Goal: Transaction & Acquisition: Download file/media

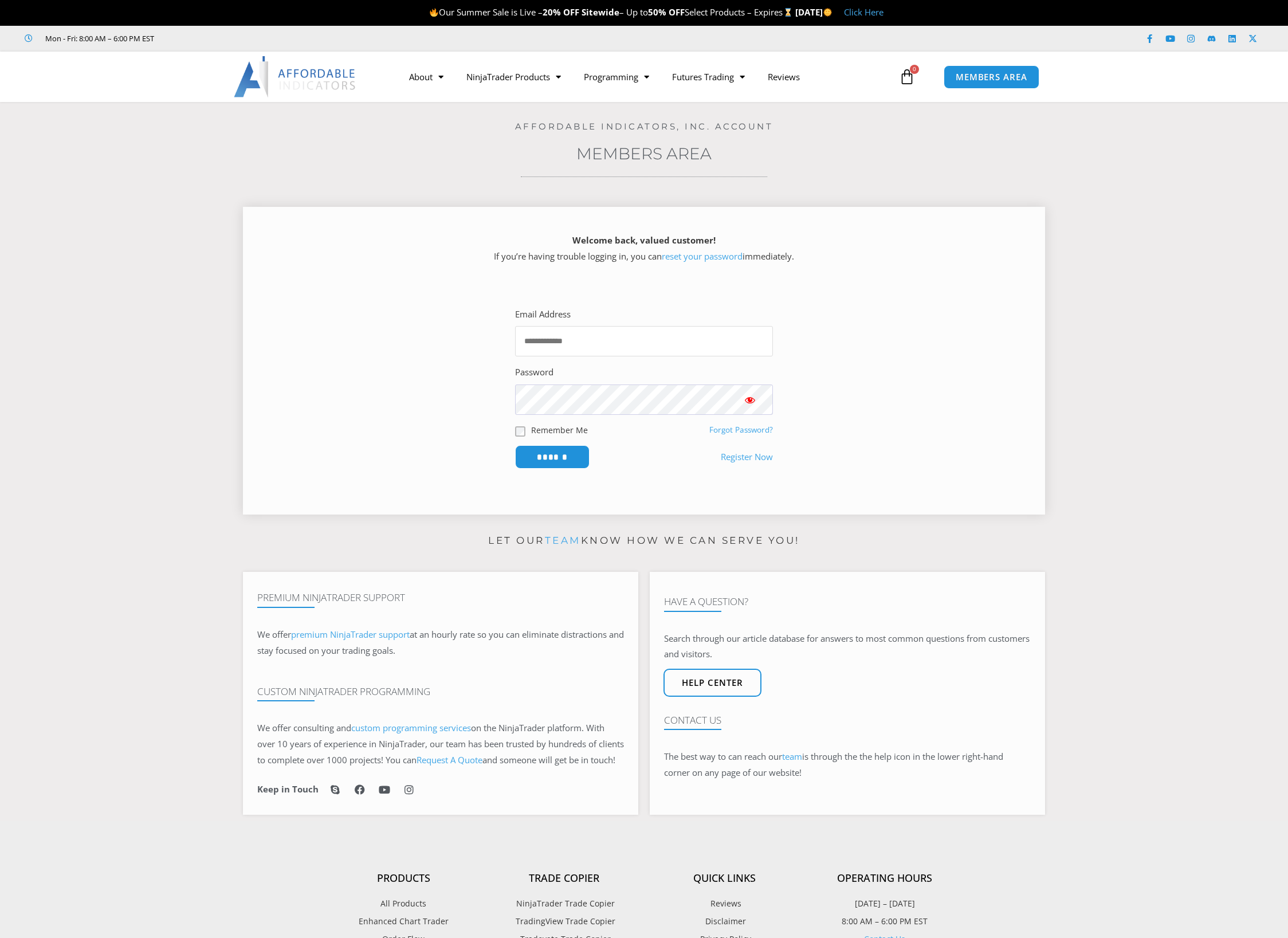
type input "**********"
click at [553, 455] on input "******" at bounding box center [553, 457] width 78 height 25
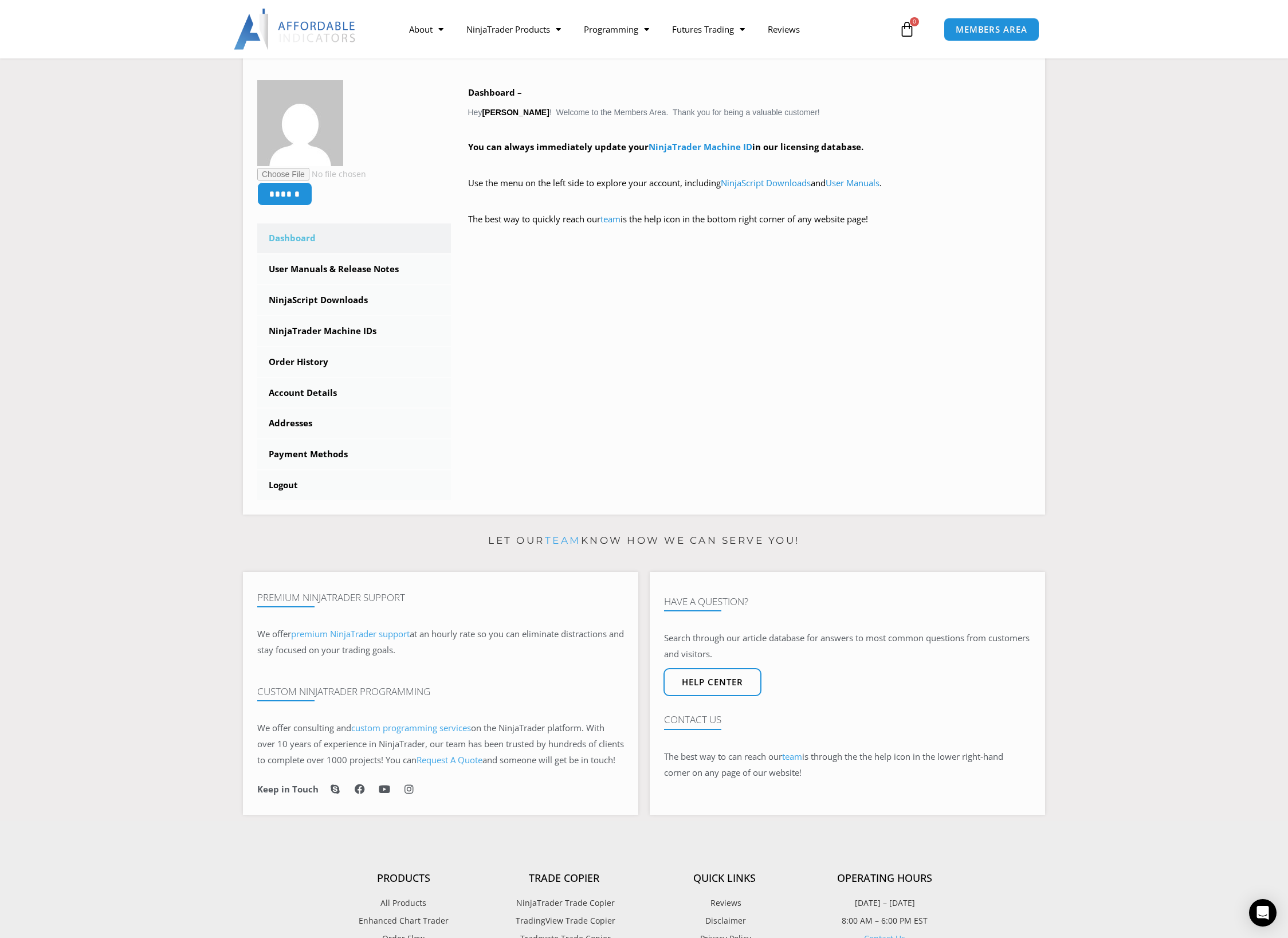
scroll to position [172, 0]
click at [336, 328] on link "NinjaTrader Machine IDs" at bounding box center [354, 328] width 194 height 30
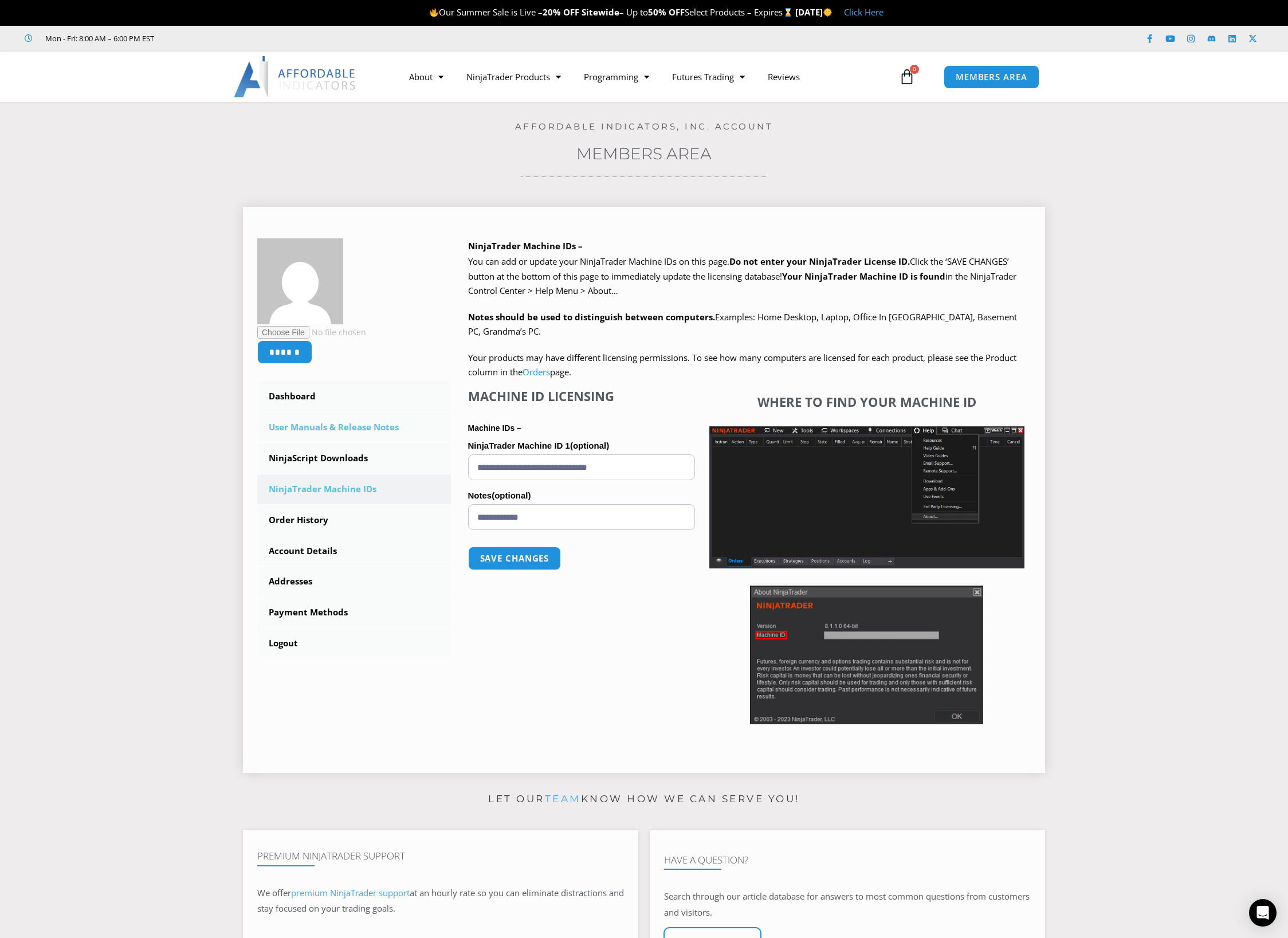
click at [319, 426] on link "User Manuals & Release Notes" at bounding box center [354, 427] width 194 height 30
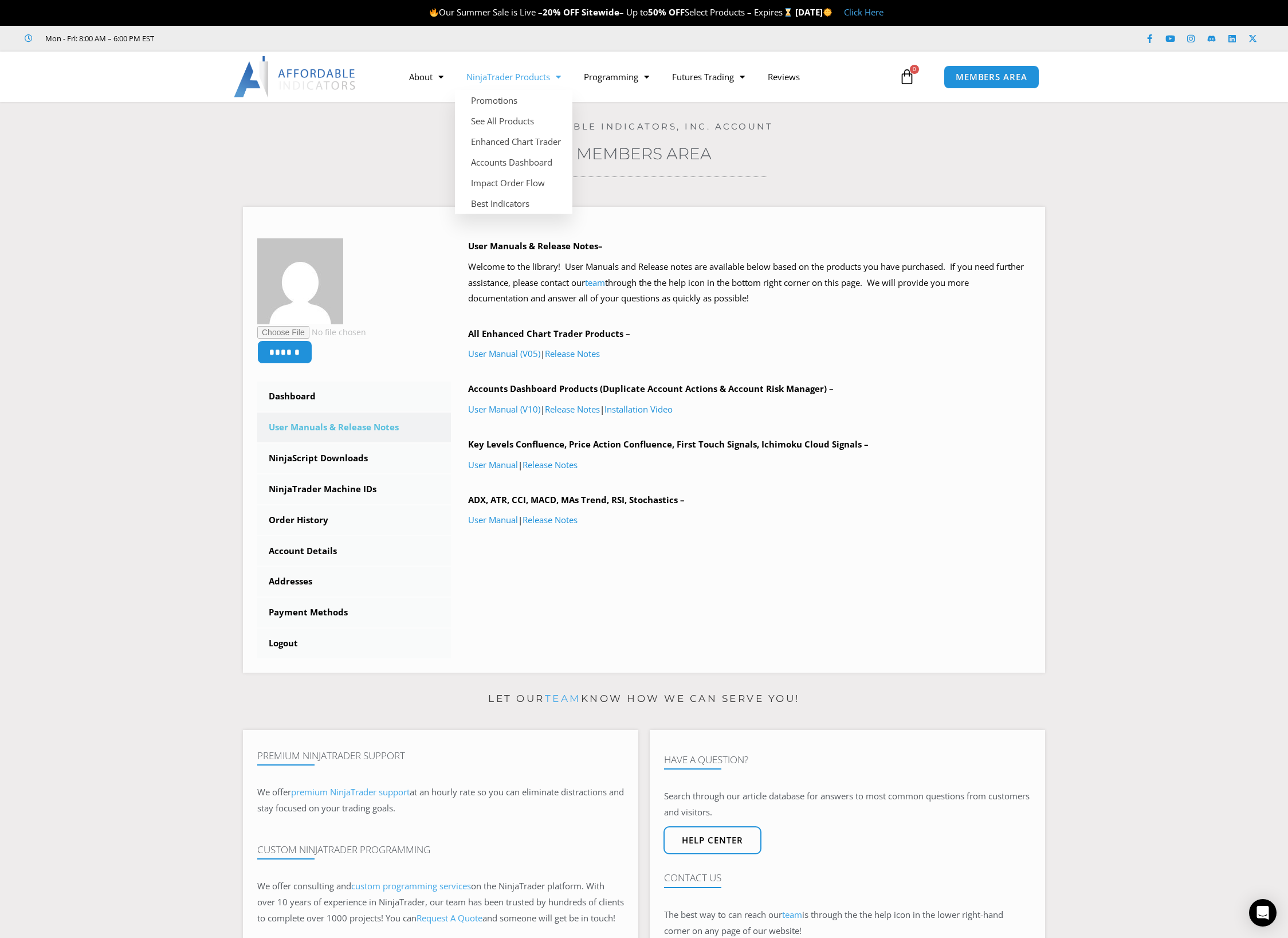
click at [542, 74] on link "NinjaTrader Products" at bounding box center [514, 77] width 118 height 26
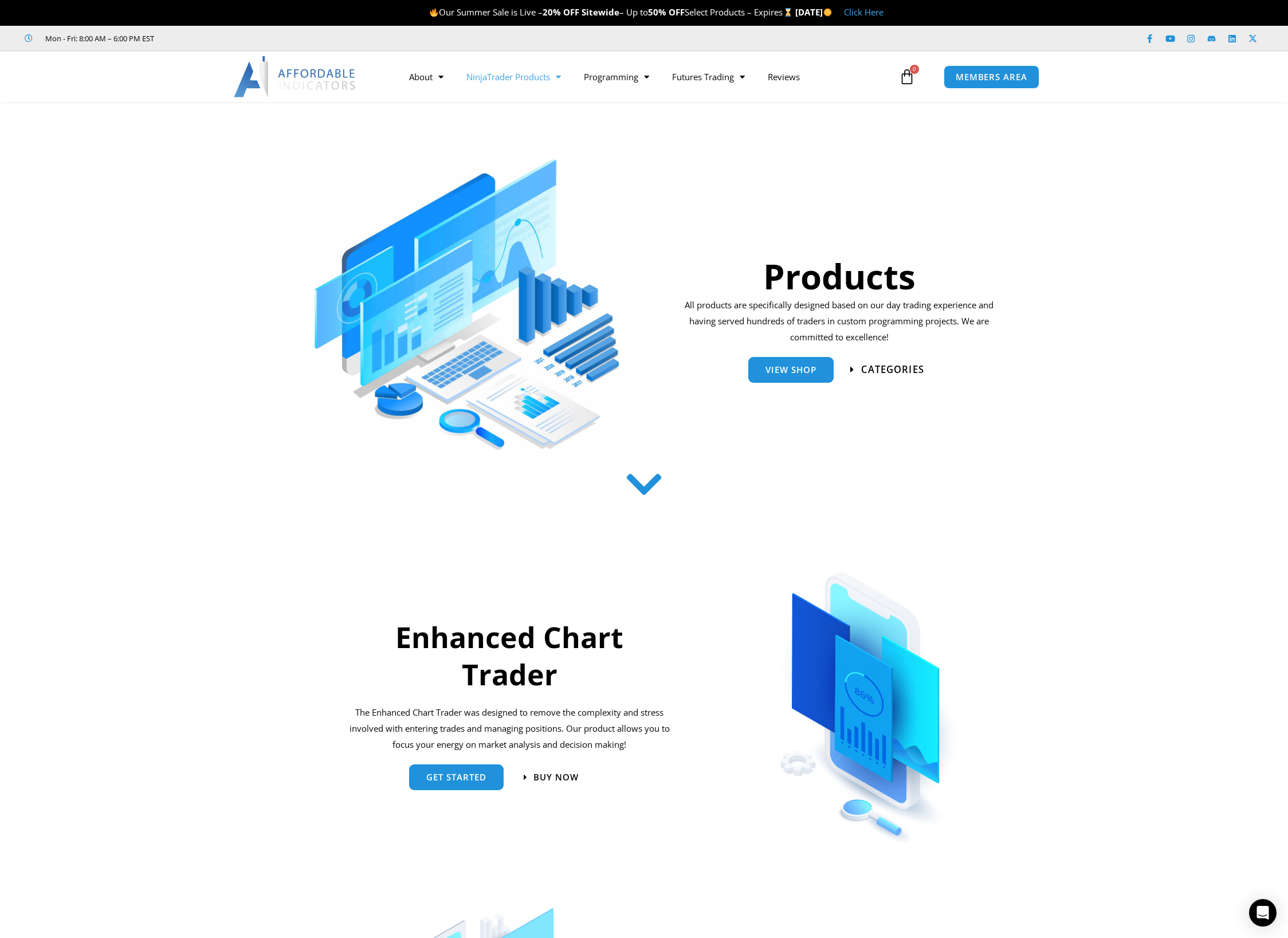
click at [901, 366] on span "categories" at bounding box center [893, 370] width 63 height 10
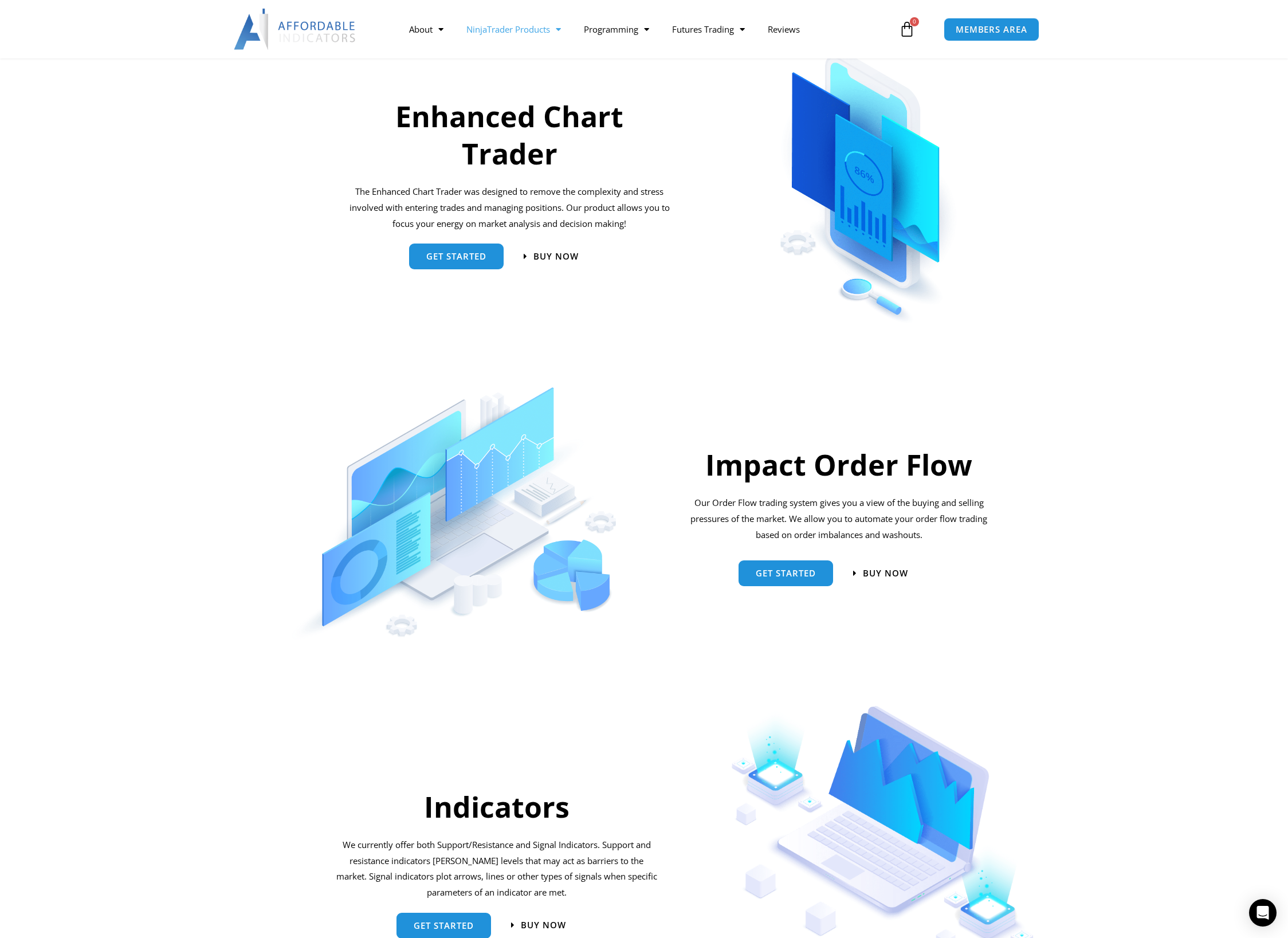
scroll to position [521, 0]
click at [463, 243] on link "get started" at bounding box center [456, 251] width 94 height 26
click at [457, 246] on link "get started" at bounding box center [456, 251] width 94 height 26
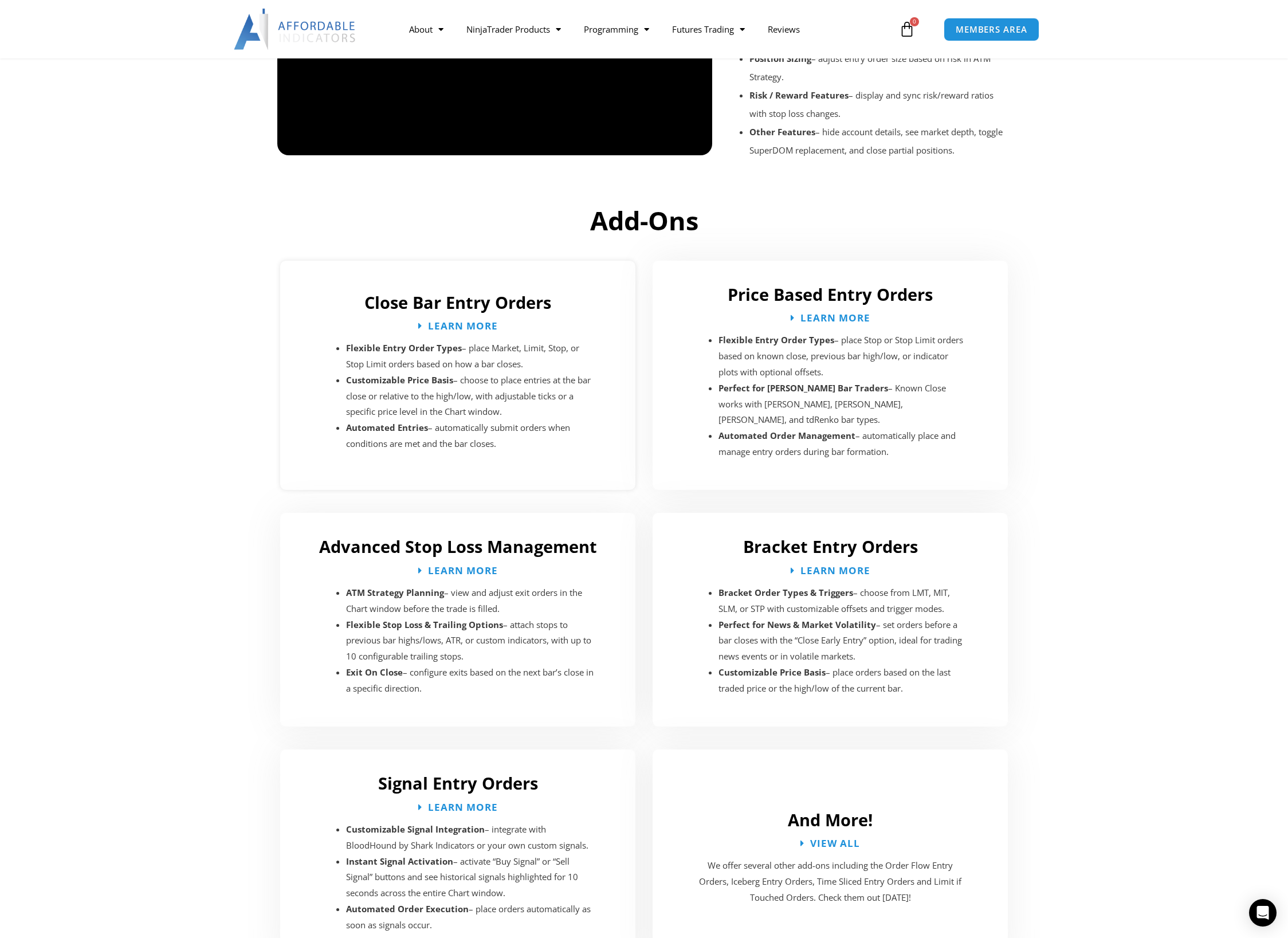
scroll to position [1547, 0]
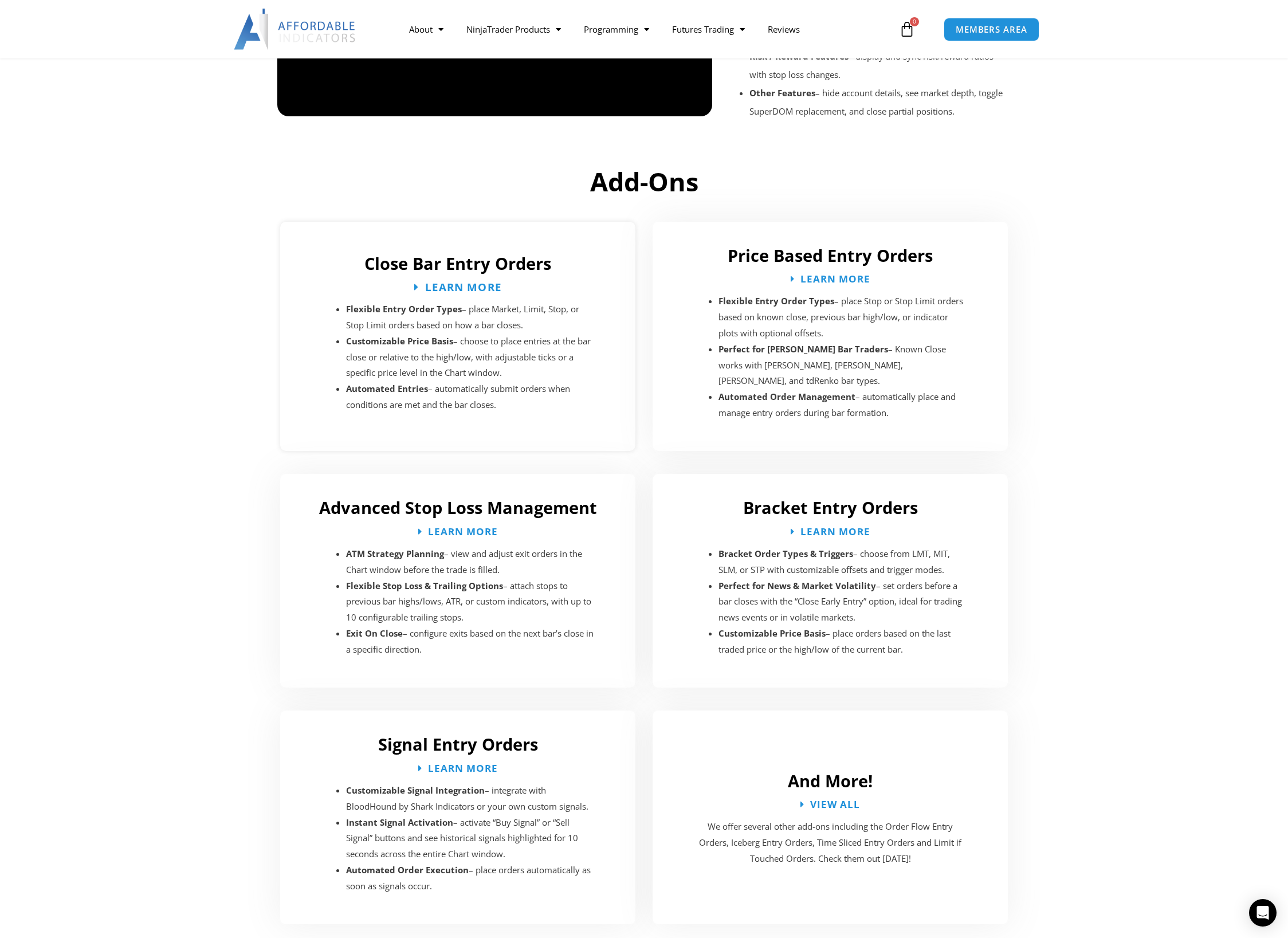
click at [450, 281] on span "Learn More" at bounding box center [463, 287] width 77 height 11
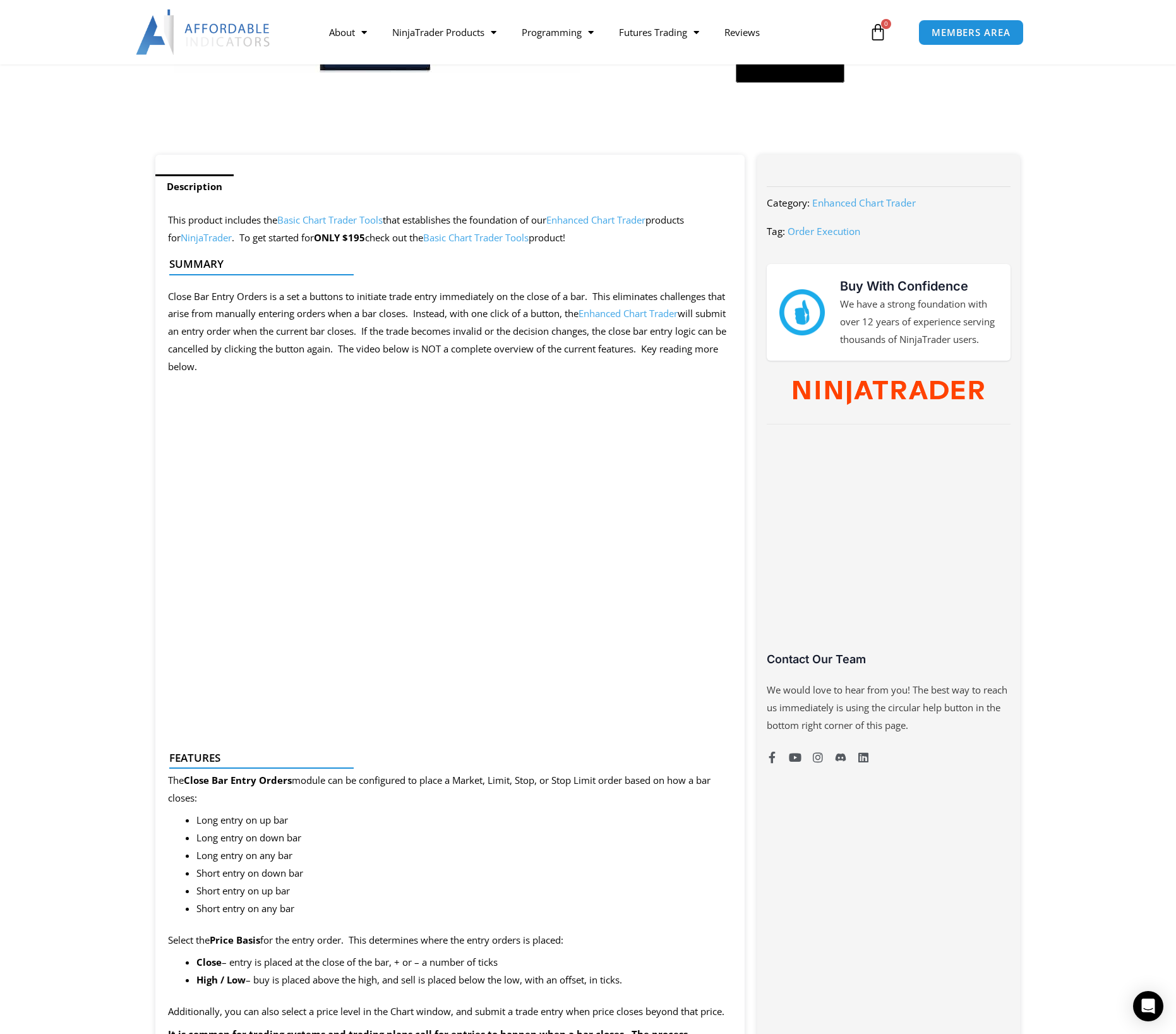
scroll to position [442, 0]
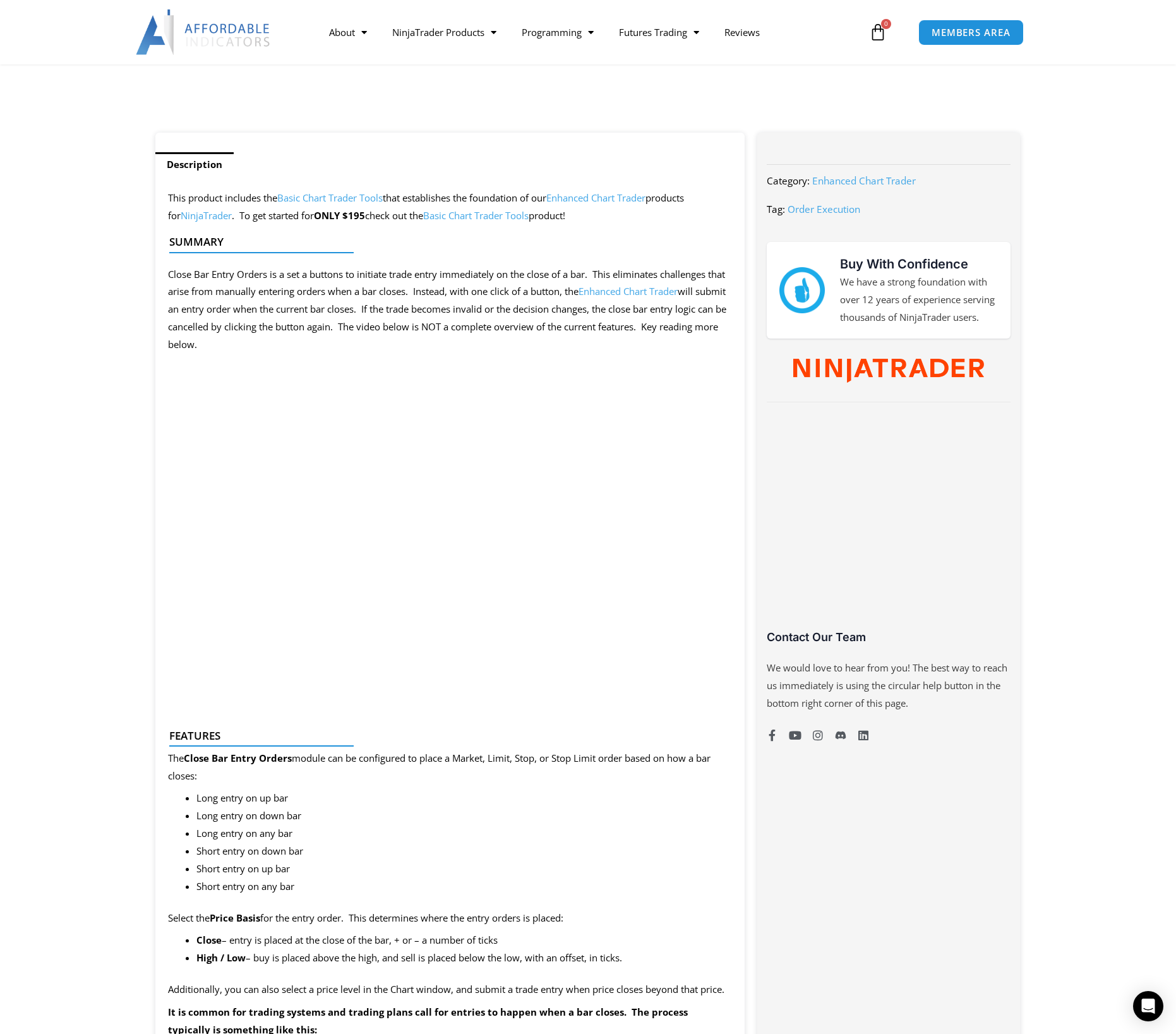
click at [1117, 380] on section "Description This product includes the Basic Chart Trader Tools that establishes…" at bounding box center [588, 991] width 1176 height 1717
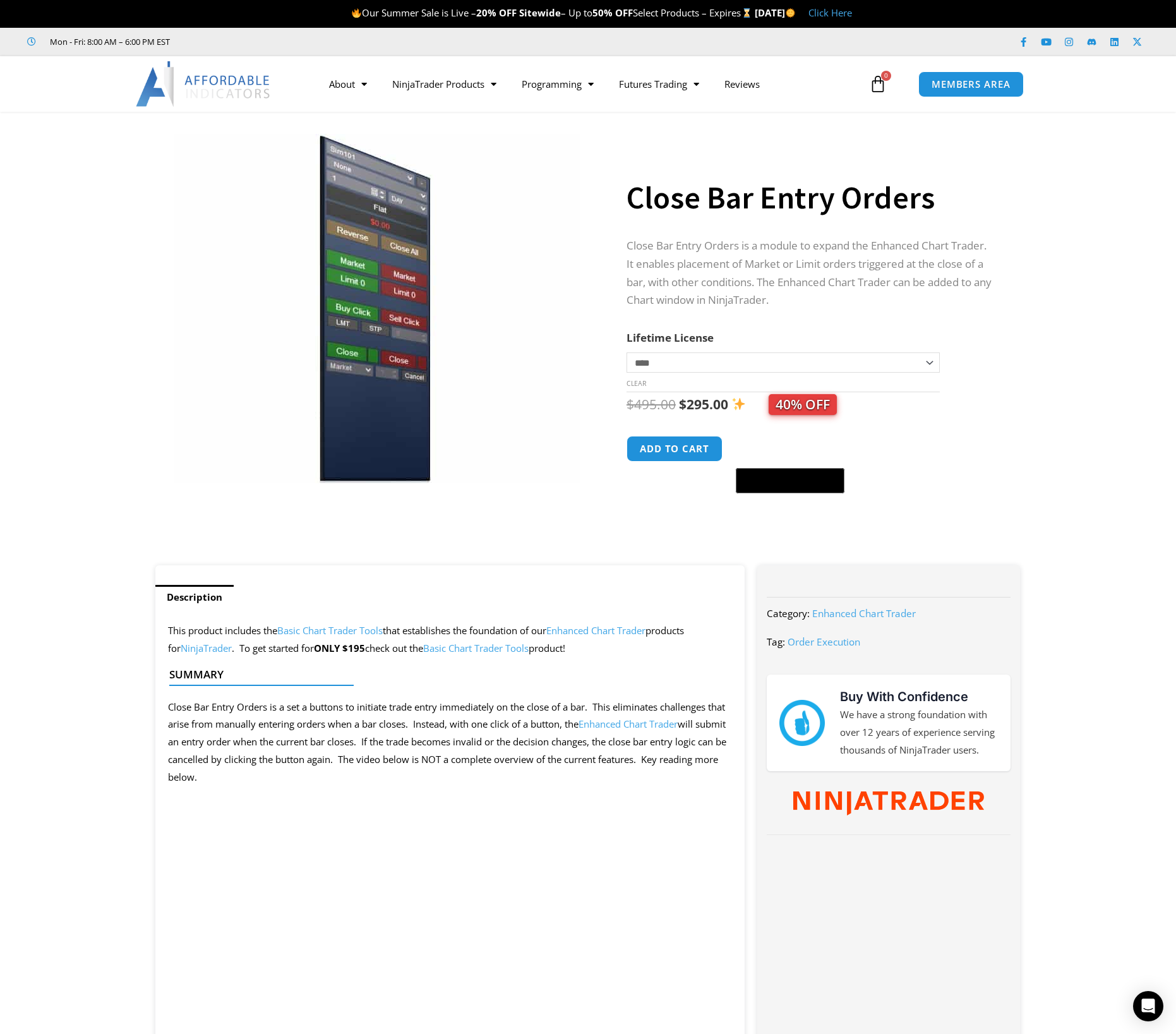
scroll to position [0, 0]
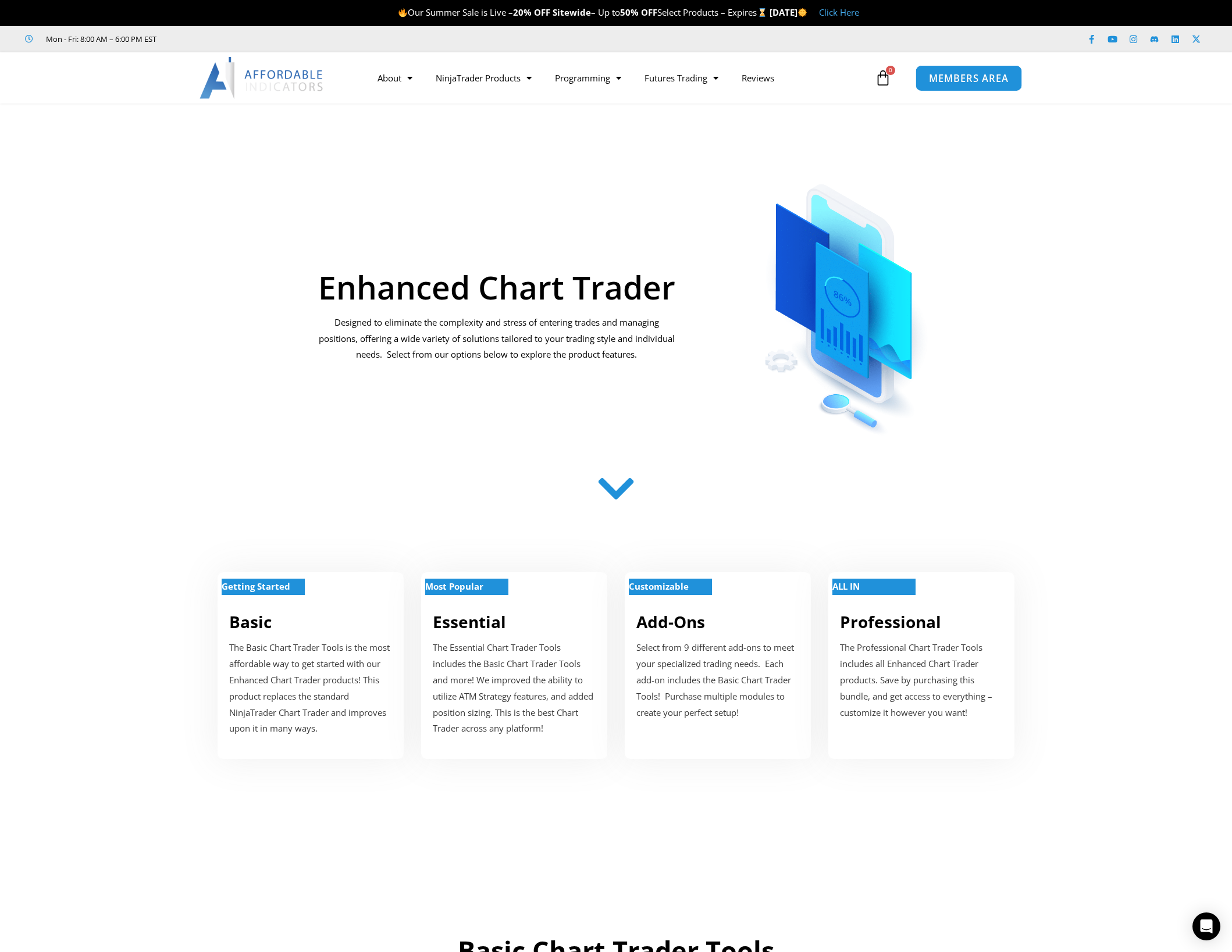
click at [954, 78] on span "MEMBERS AREA" at bounding box center [968, 78] width 80 height 10
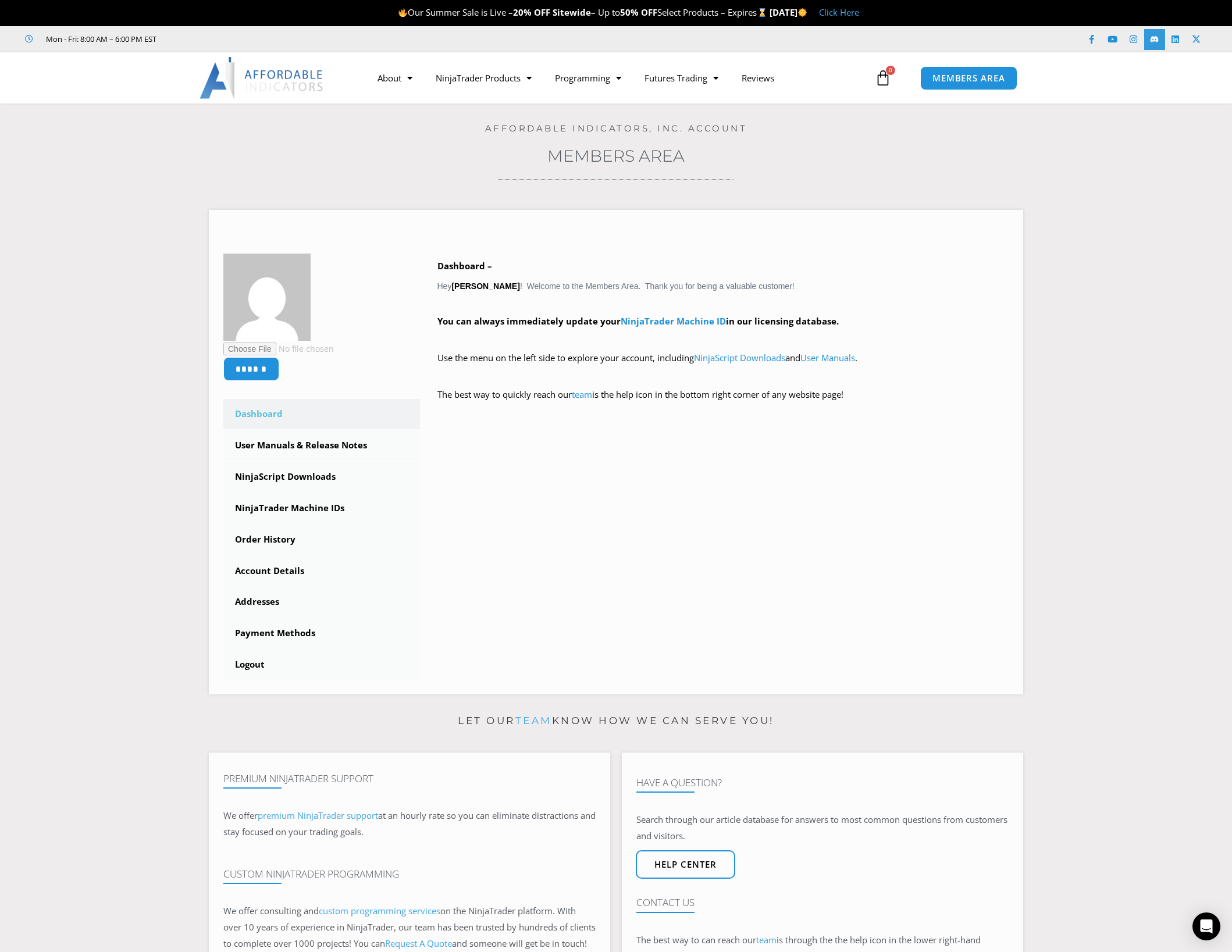
click at [1151, 40] on icon at bounding box center [1154, 39] width 9 height 9
click at [320, 473] on link "NinjaScript Downloads" at bounding box center [322, 477] width 197 height 30
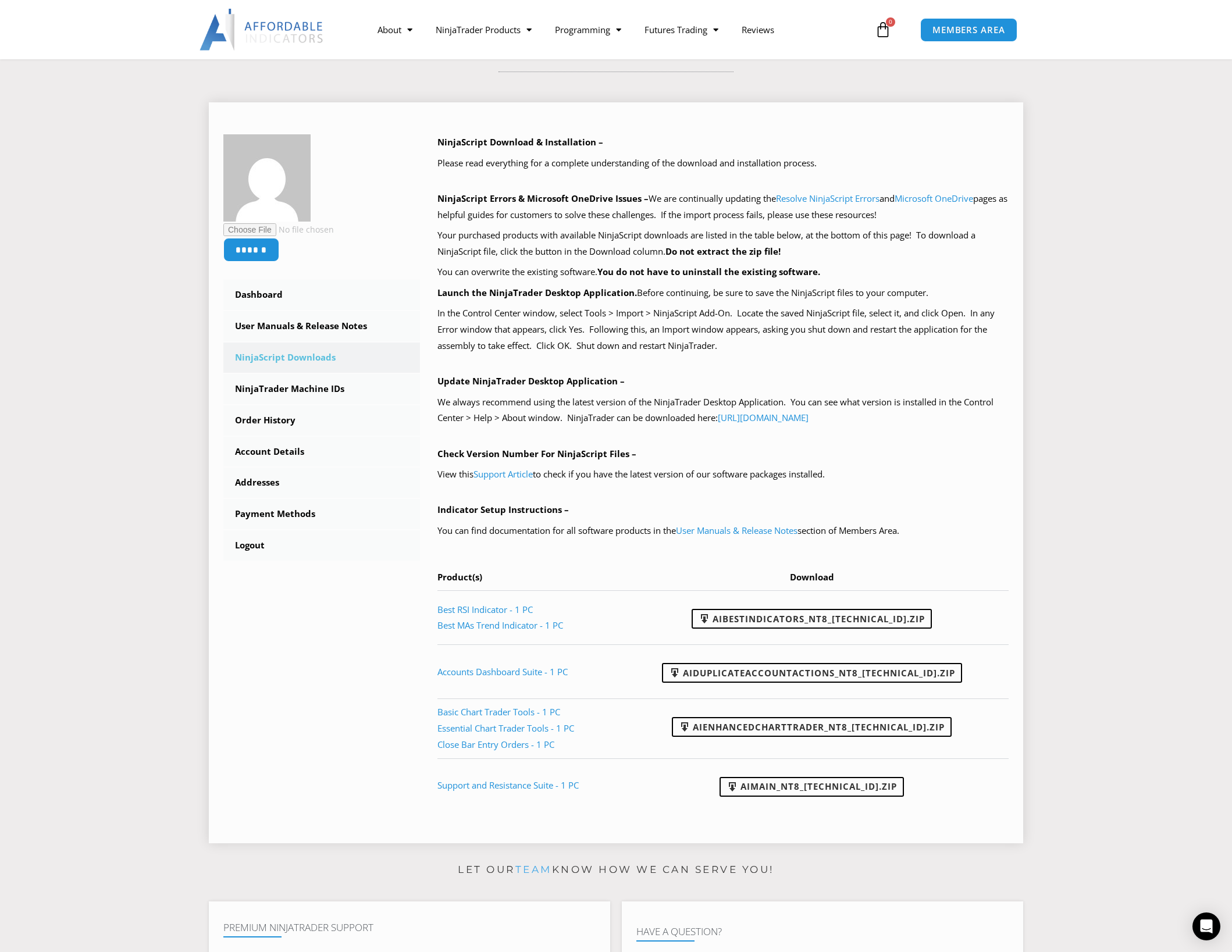
scroll to position [175, 0]
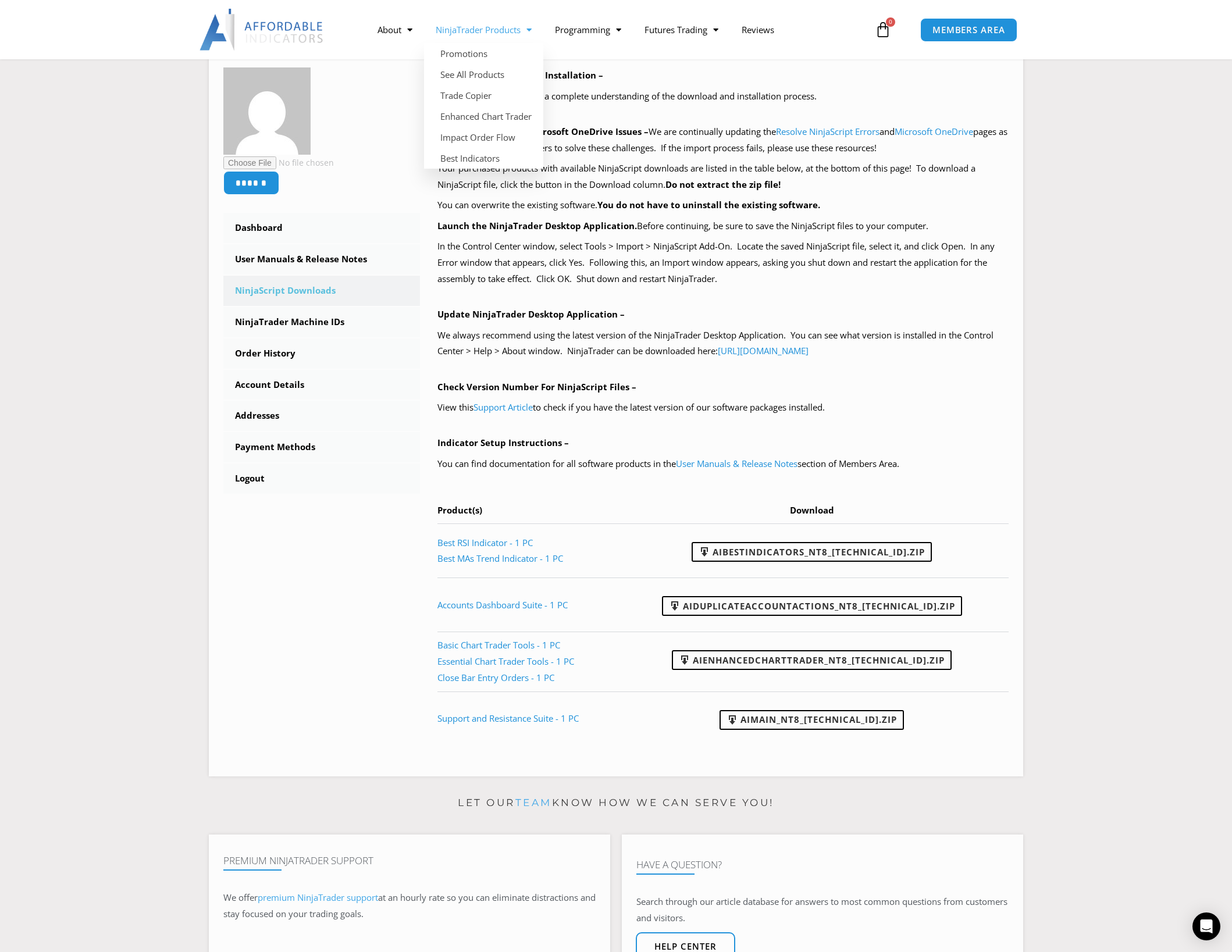
click at [501, 28] on link "NinjaTrader Products" at bounding box center [484, 29] width 119 height 27
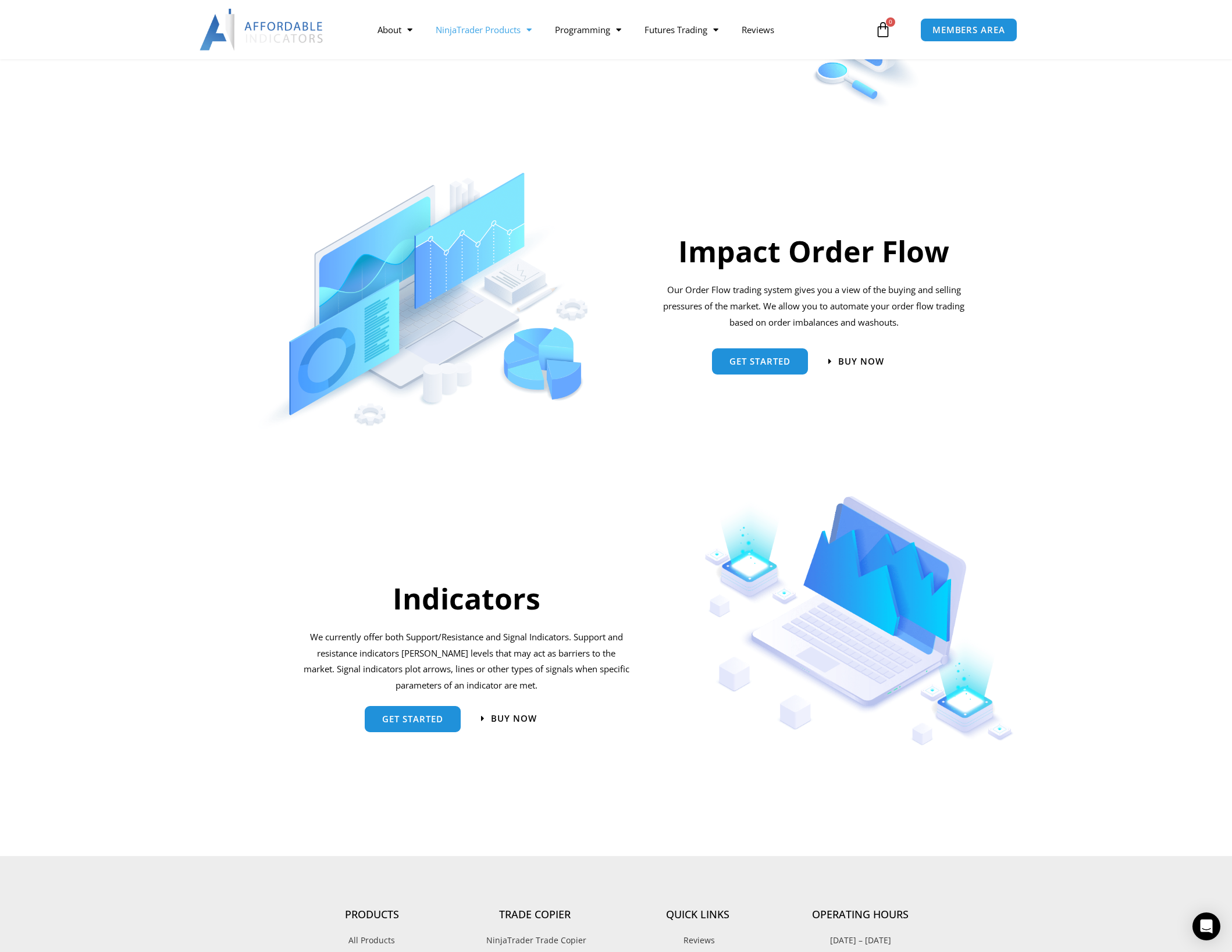
scroll to position [756, 0]
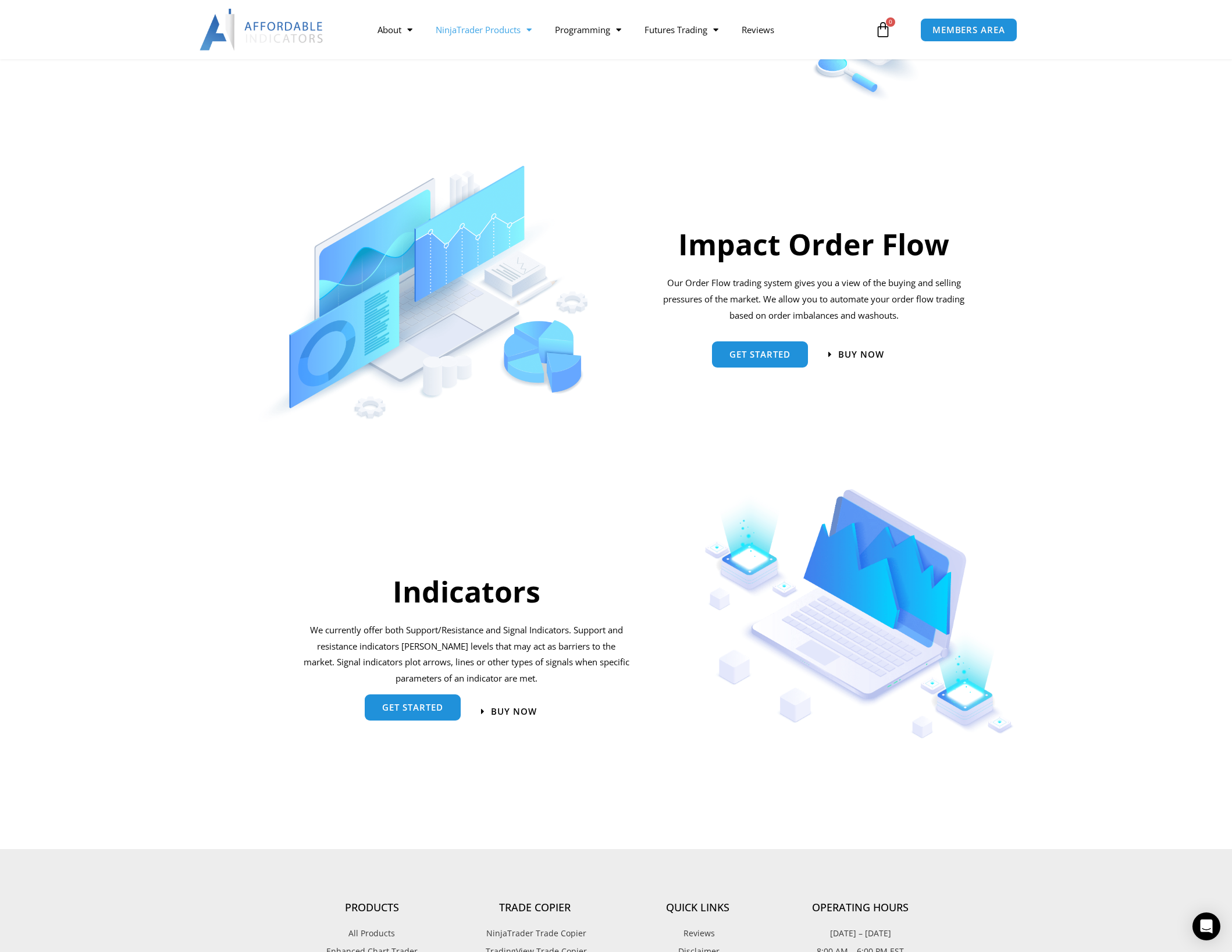
click at [407, 703] on link "get started" at bounding box center [412, 708] width 96 height 26
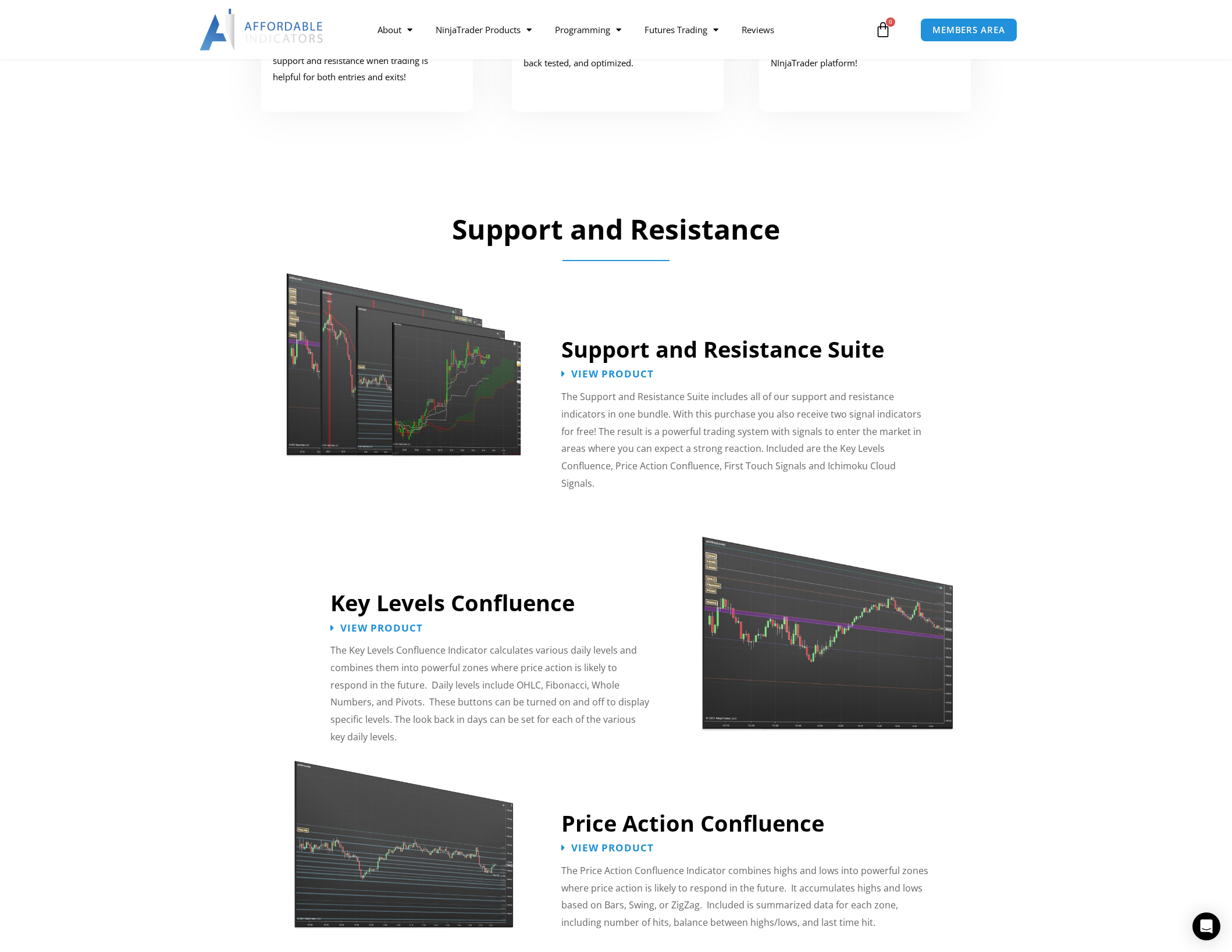
scroll to position [814, 0]
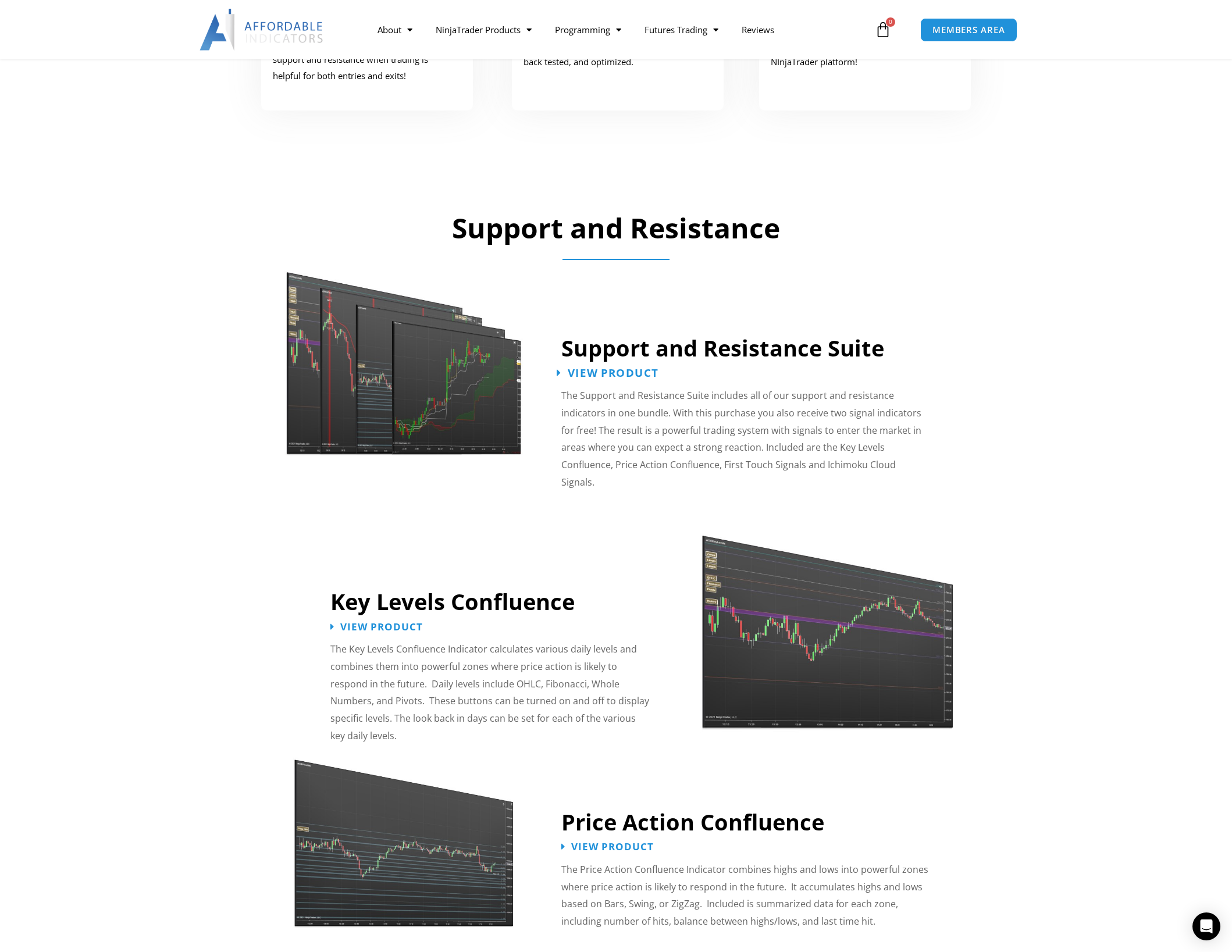
click at [588, 367] on span "View Product" at bounding box center [613, 373] width 91 height 11
click at [588, 368] on span "View Product" at bounding box center [613, 373] width 91 height 11
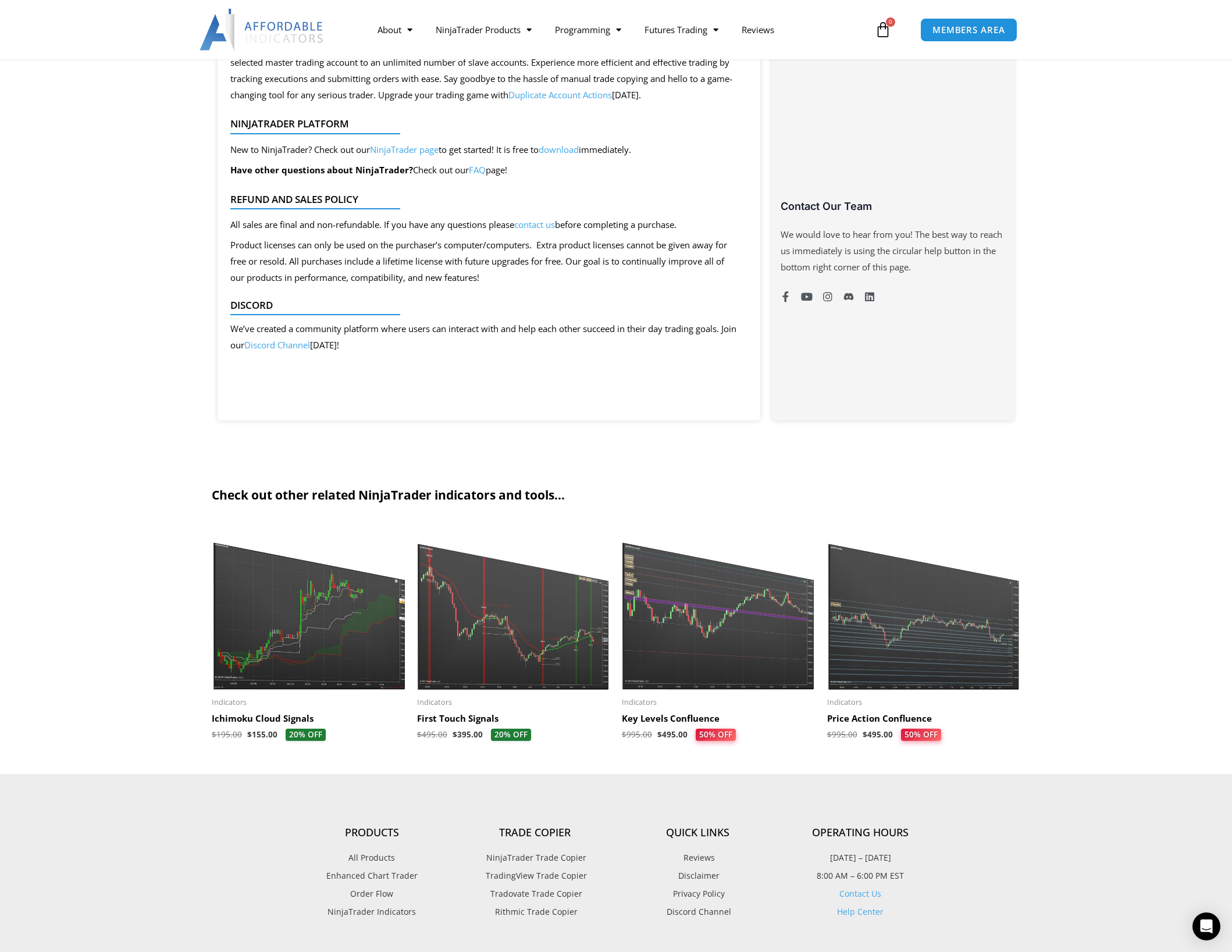
scroll to position [756, 0]
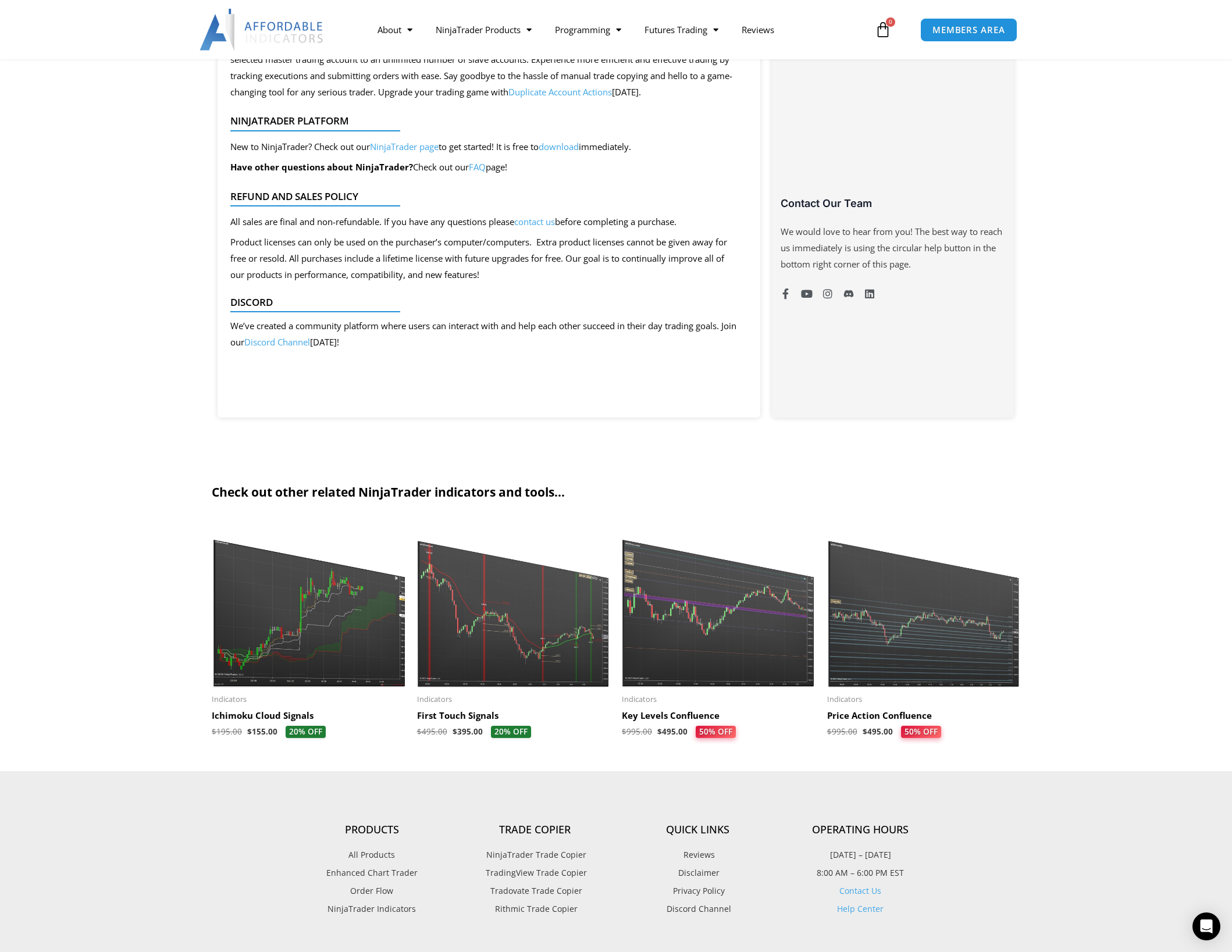
click at [445, 713] on h2 "First Touch Signals" at bounding box center [514, 716] width 193 height 12
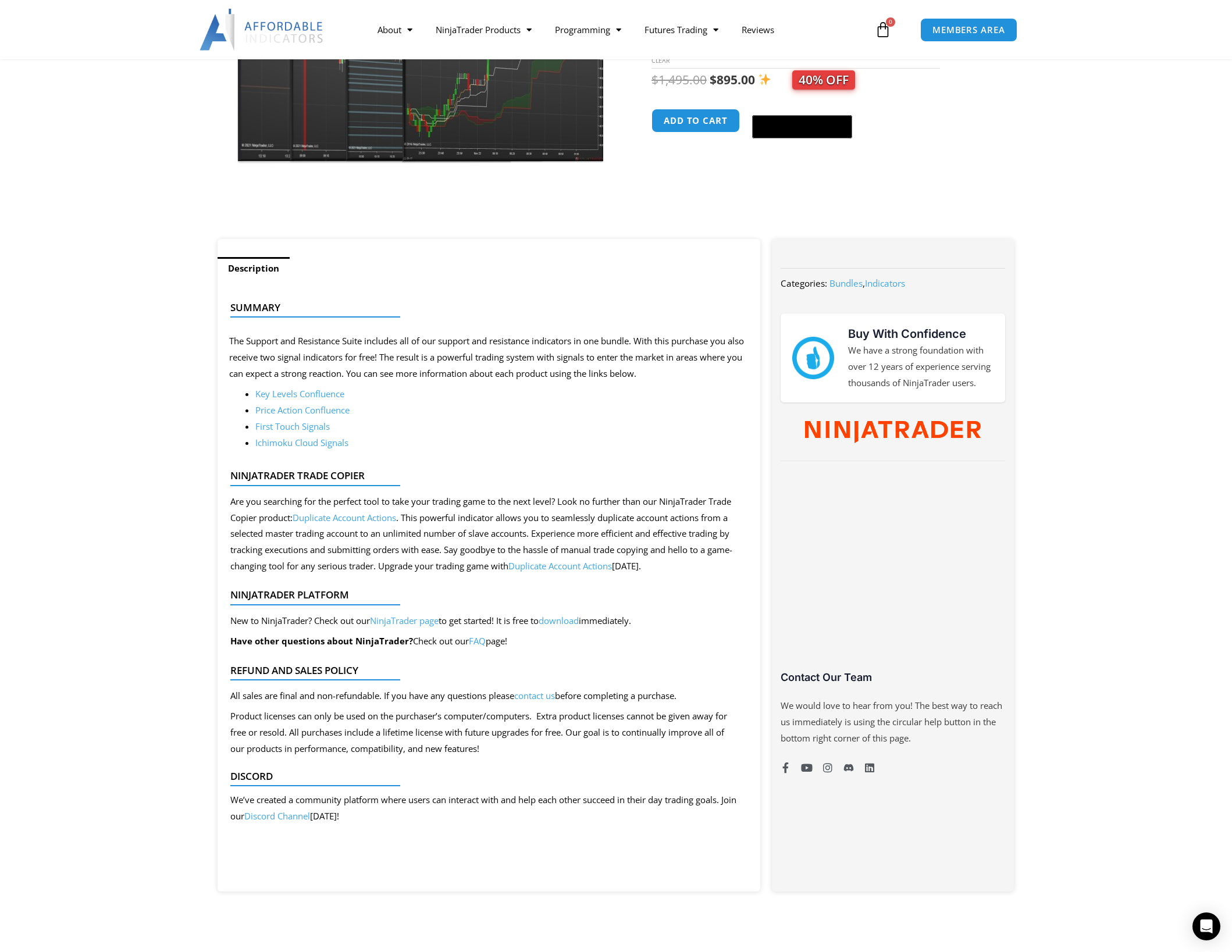
scroll to position [116, 0]
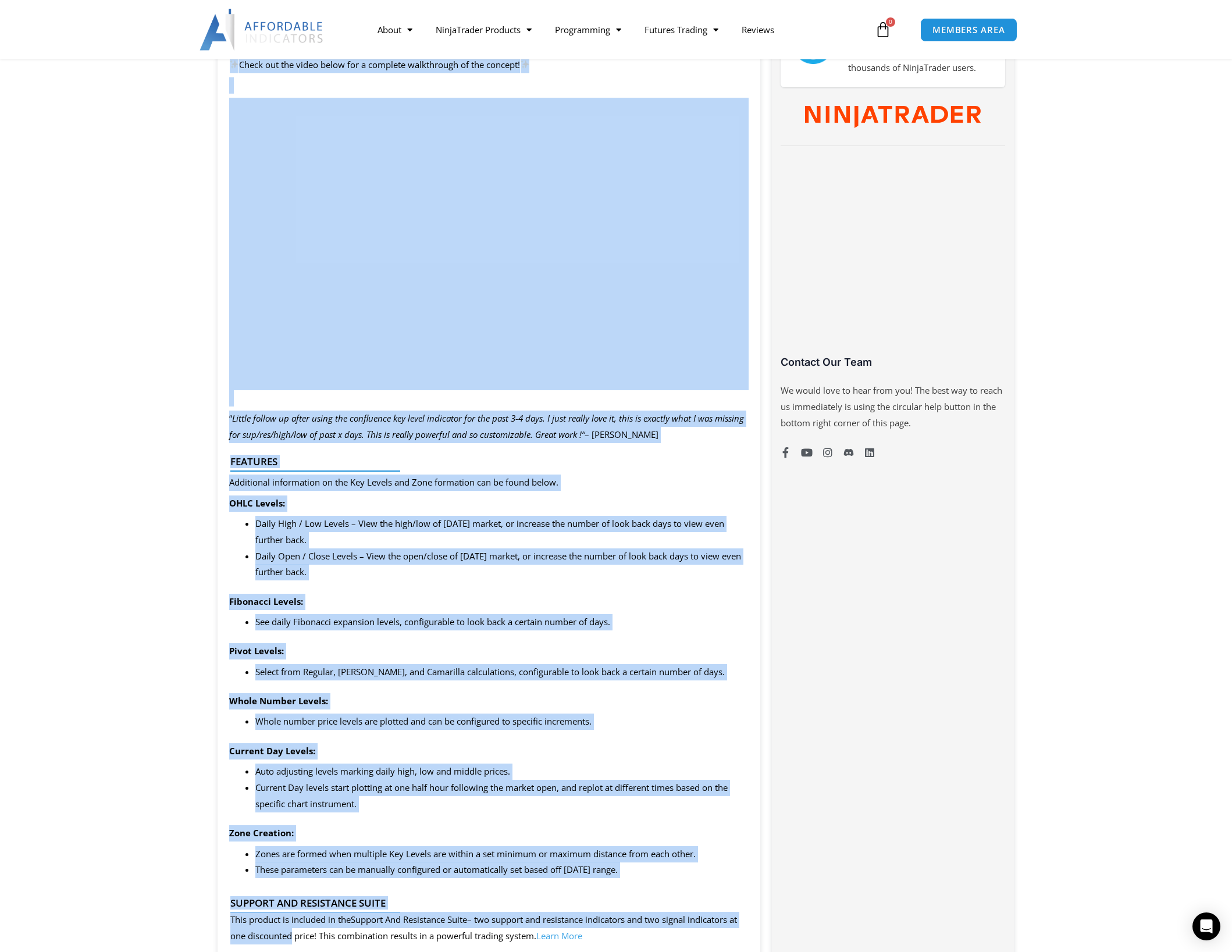
scroll to position [635, 0]
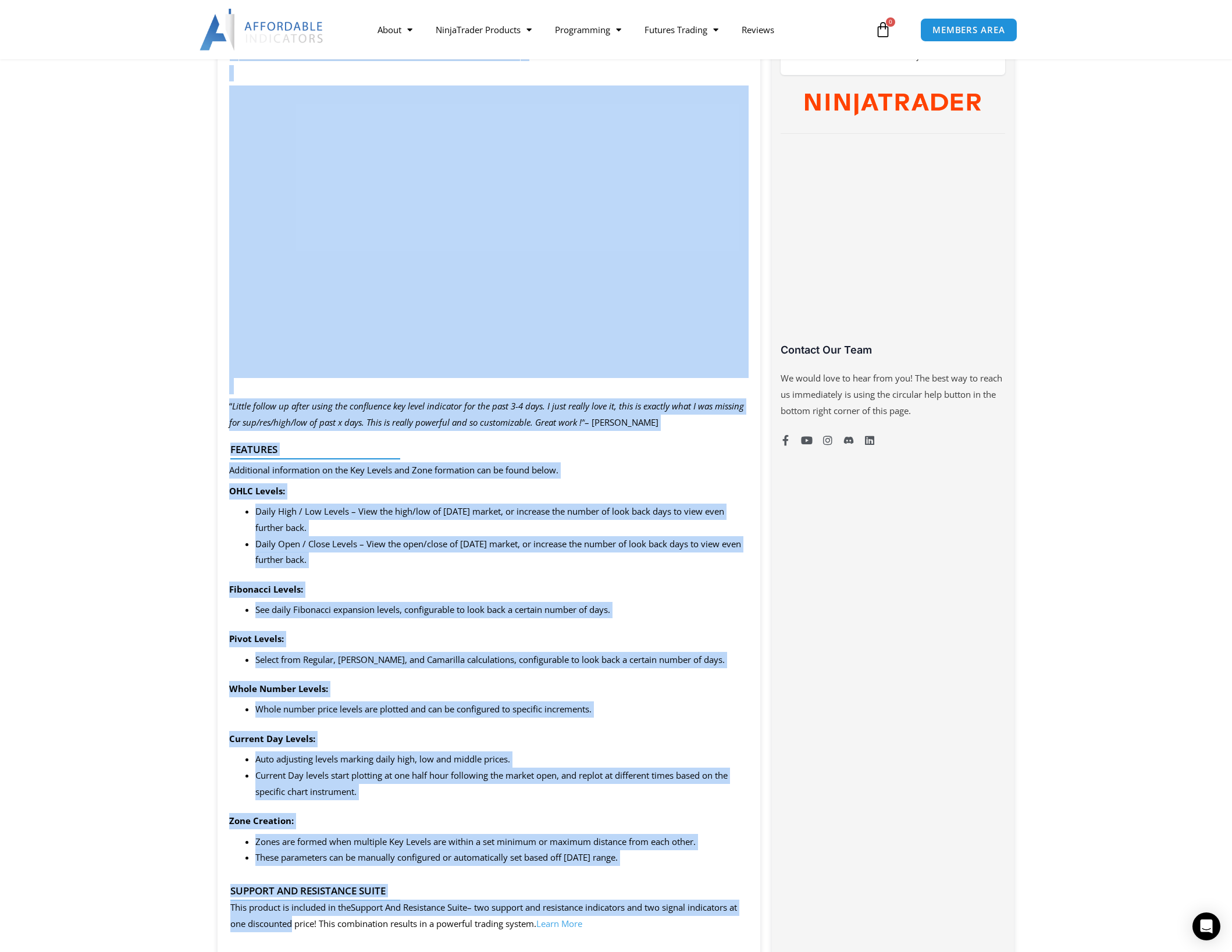
drag, startPoint x: 232, startPoint y: 270, endPoint x: 643, endPoint y: 862, distance: 720.7
click at [643, 862] on div "SAVE NOW – Your special pricing is immediately applied! Offer expires Wednesday…" at bounding box center [489, 839] width 543 height 1826
copy div "Summary The Key Levels Confluence Indicator calculates daily levels such as the…"
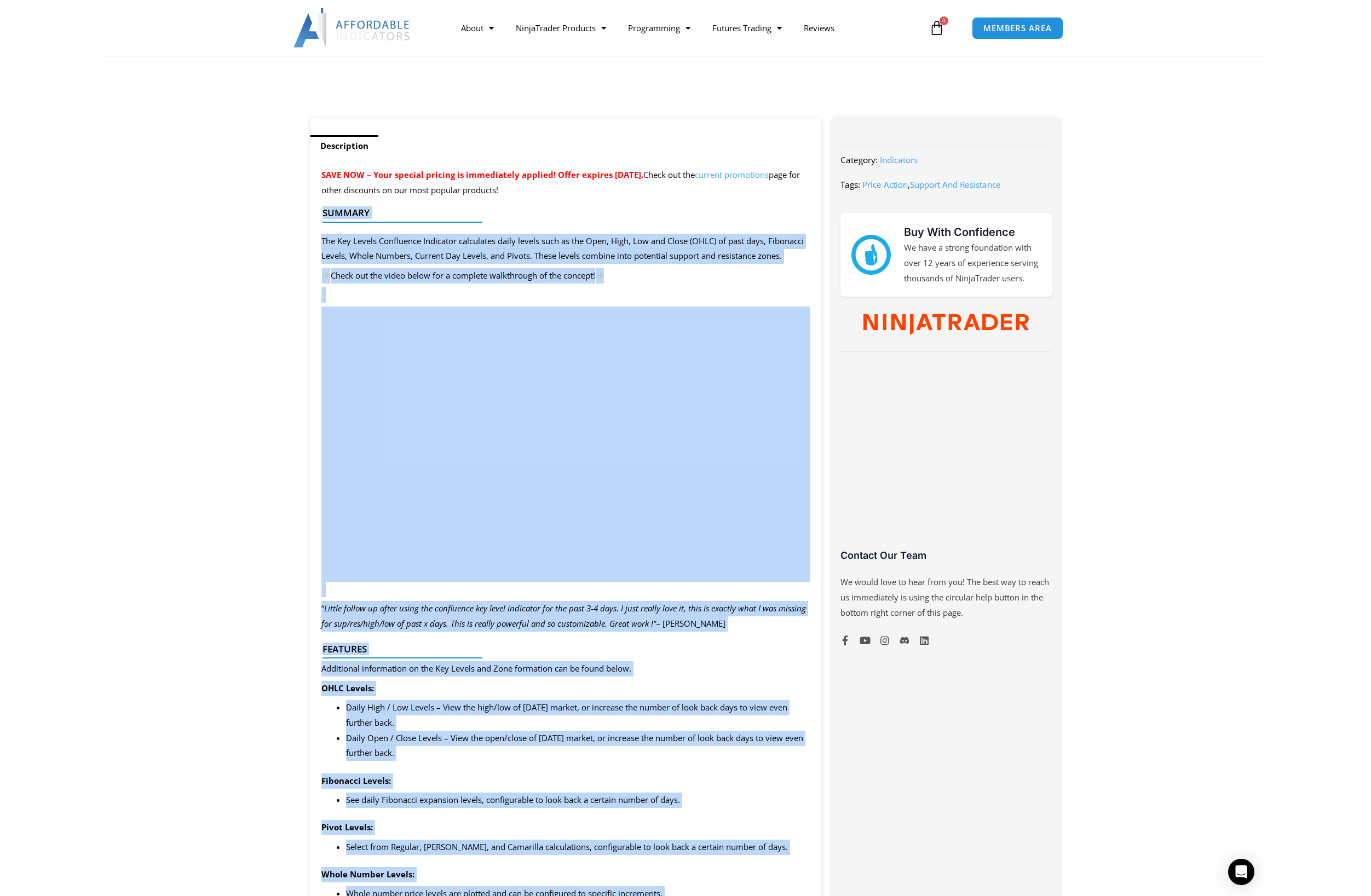
scroll to position [379, 0]
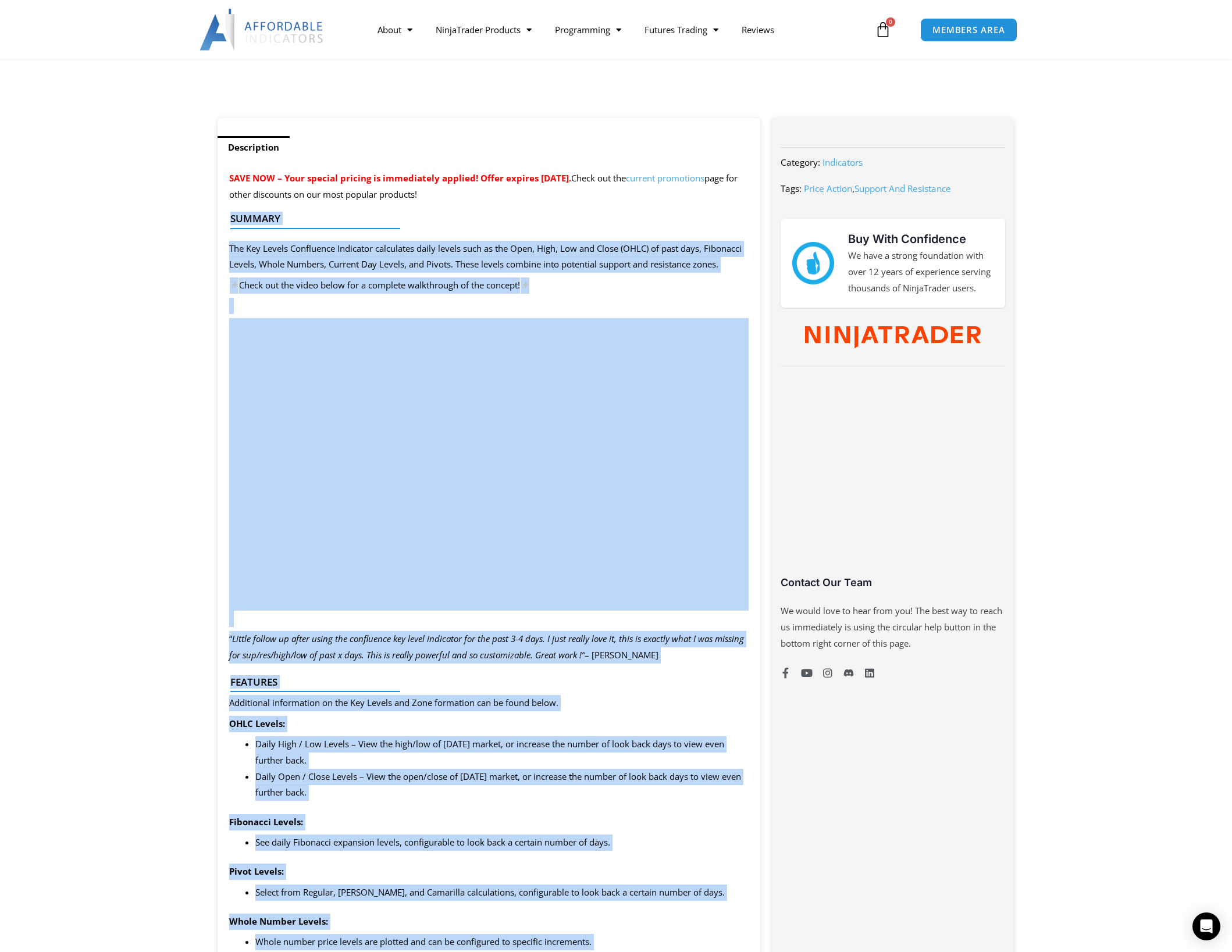
click at [583, 213] on h4 "Summary" at bounding box center [484, 218] width 507 height 12
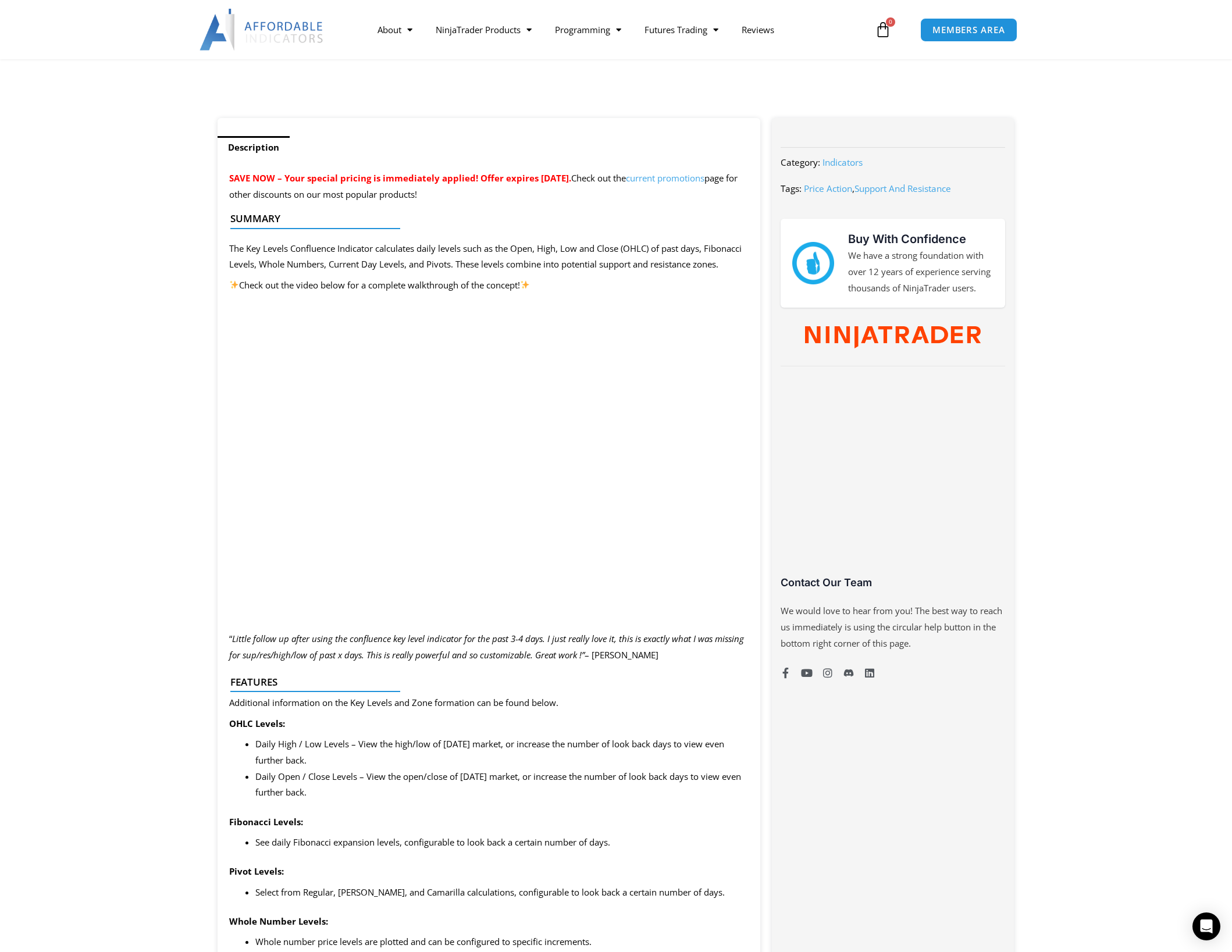
drag, startPoint x: 582, startPoint y: 707, endPoint x: 588, endPoint y: 695, distance: 13.4
click at [586, 703] on div at bounding box center [484, 701] width 507 height 27
drag, startPoint x: 936, startPoint y: 611, endPoint x: 906, endPoint y: 616, distance: 30.4
click at [906, 616] on p "We would love to hear from you! The best way to reach us immediately is using t…" at bounding box center [892, 627] width 225 height 49
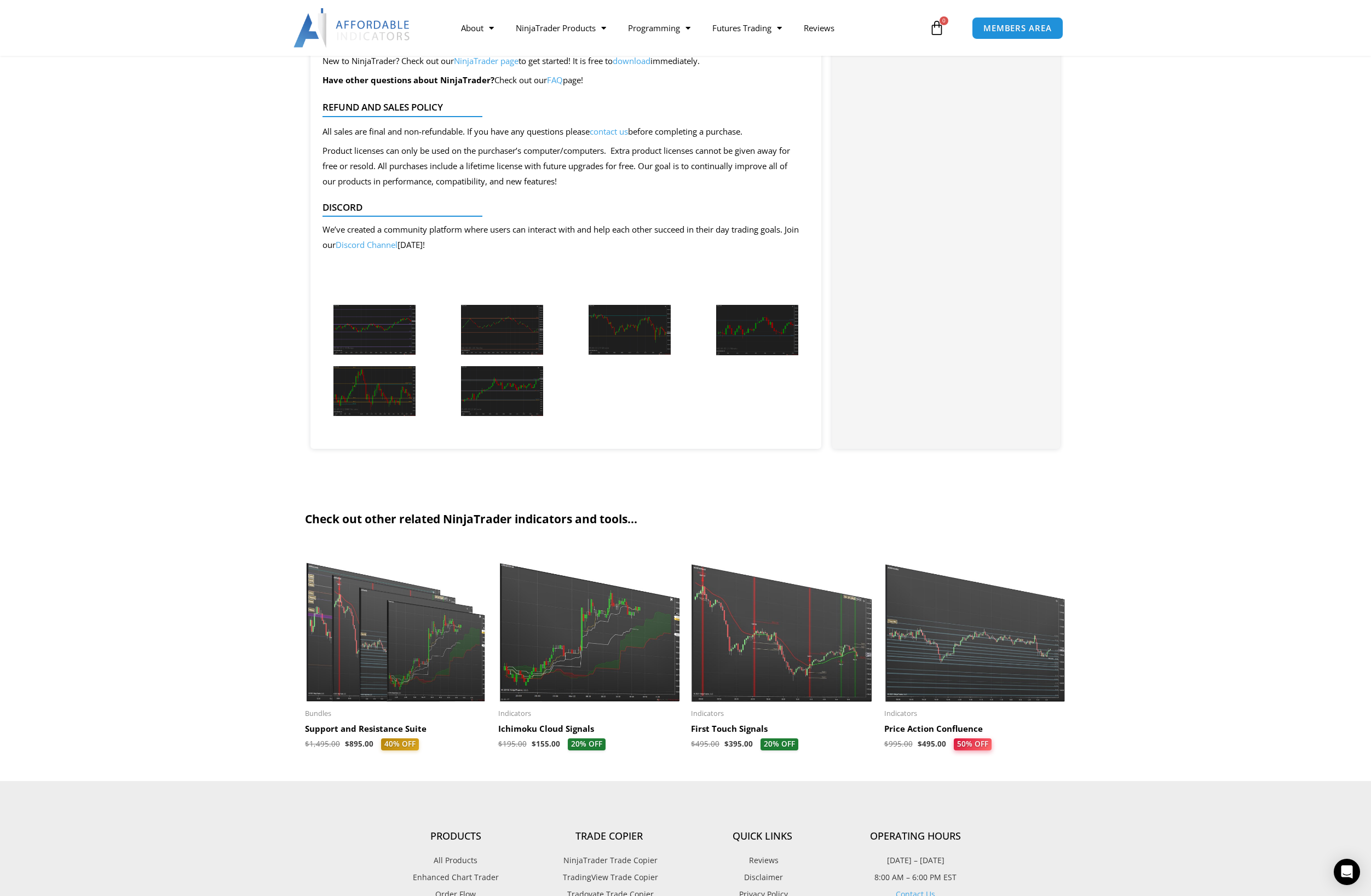
scroll to position [2076, 0]
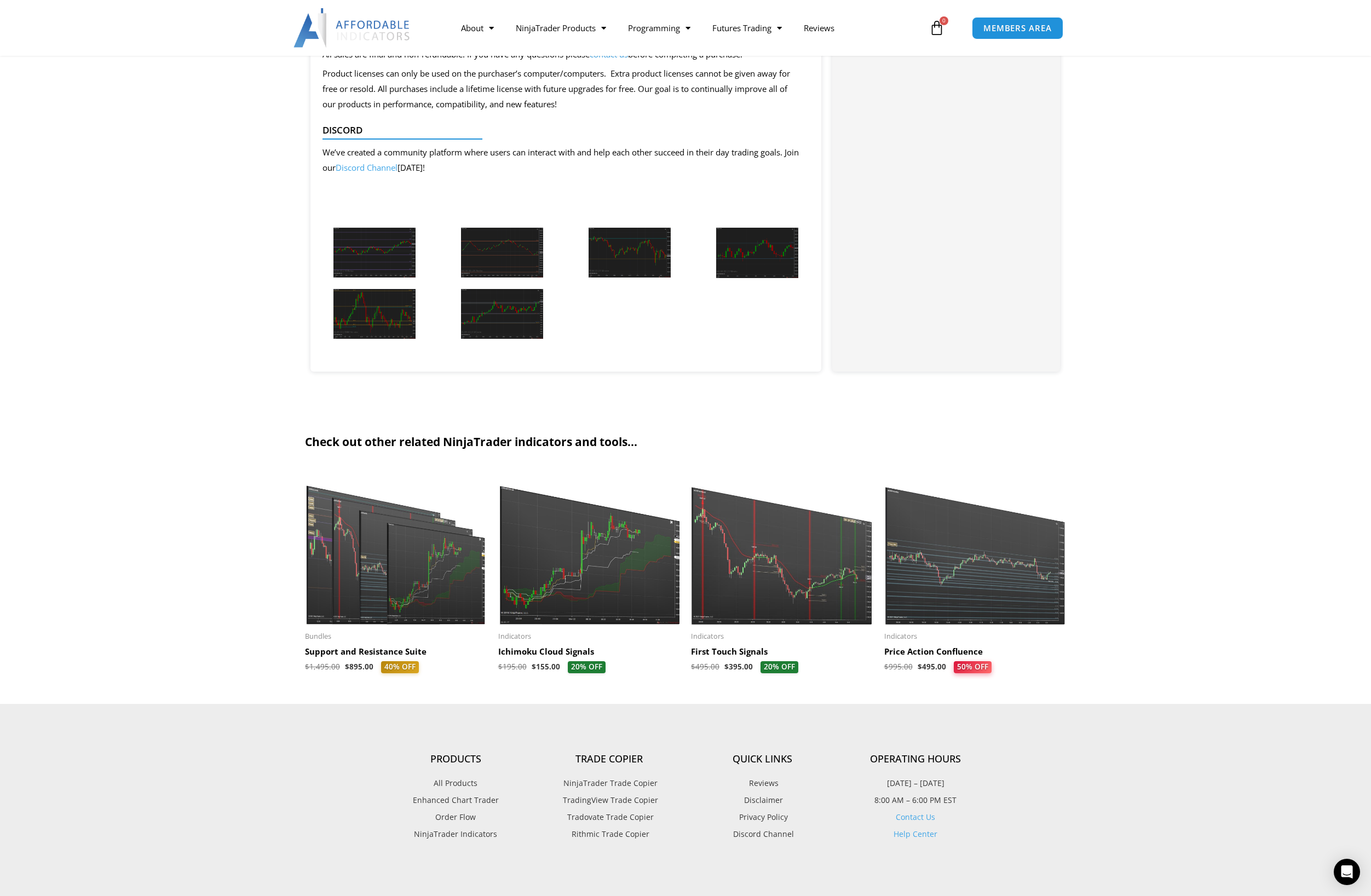
click at [920, 650] on h2 "Price Action Confluence" at bounding box center [975, 651] width 182 height 11
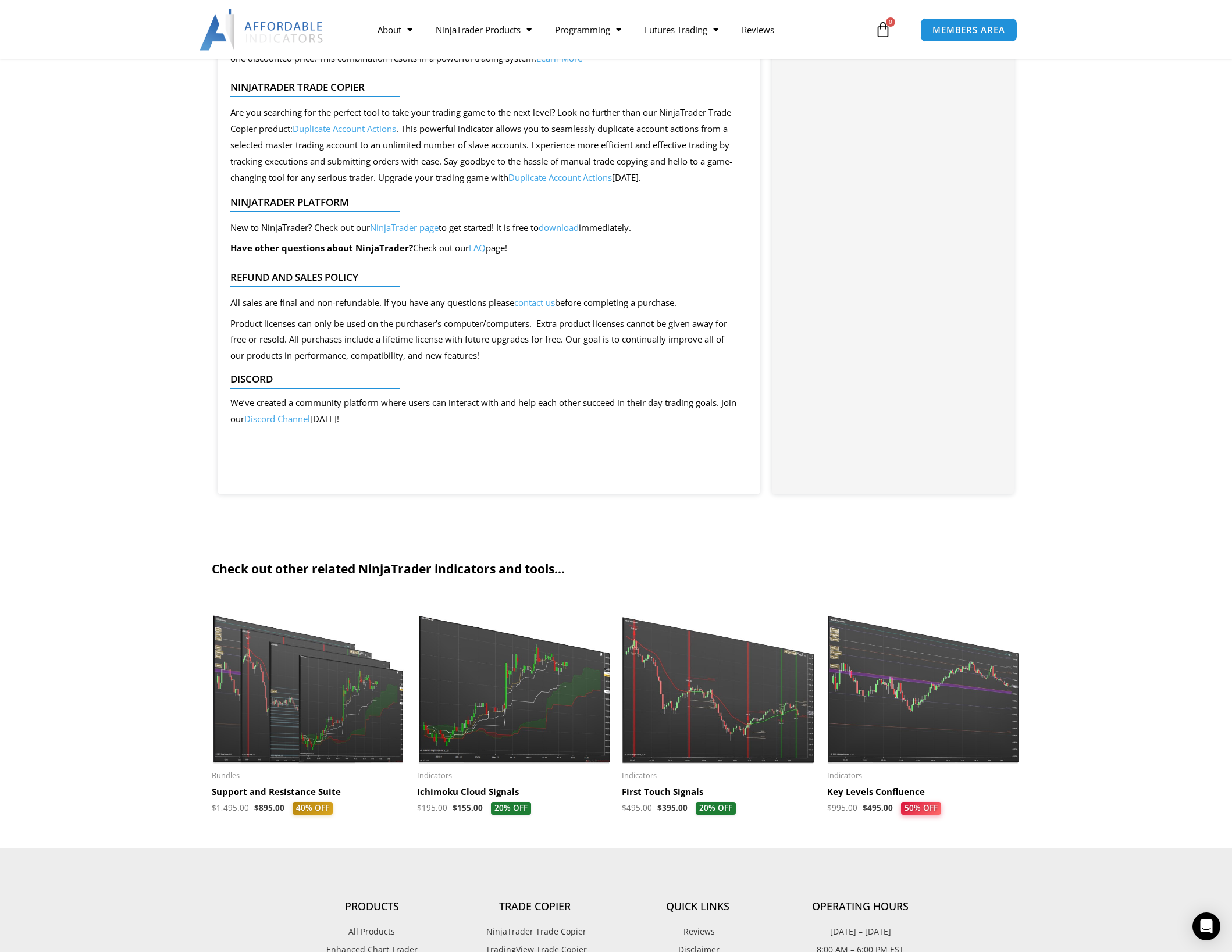
scroll to position [1163, 0]
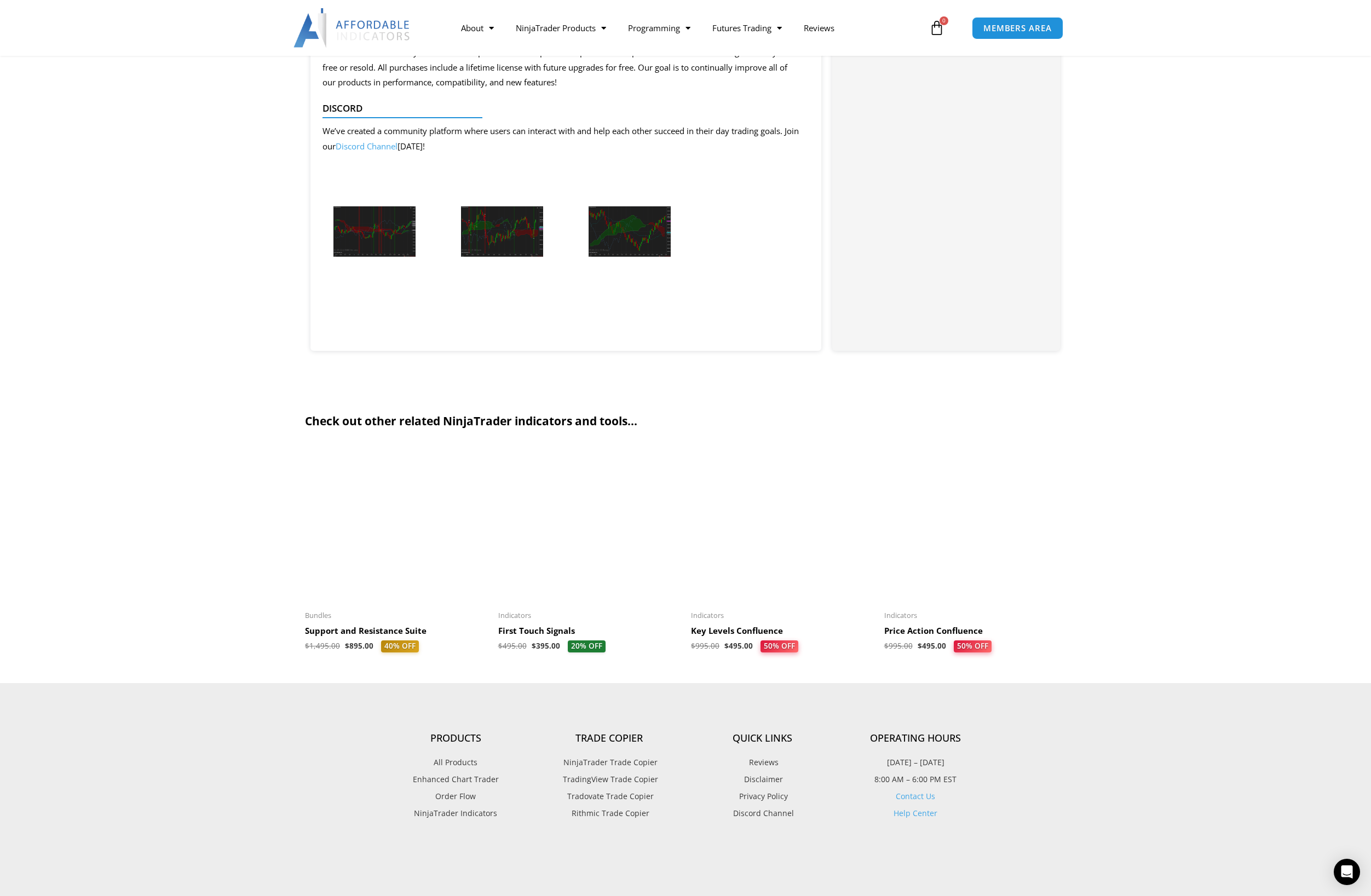
scroll to position [1149, 0]
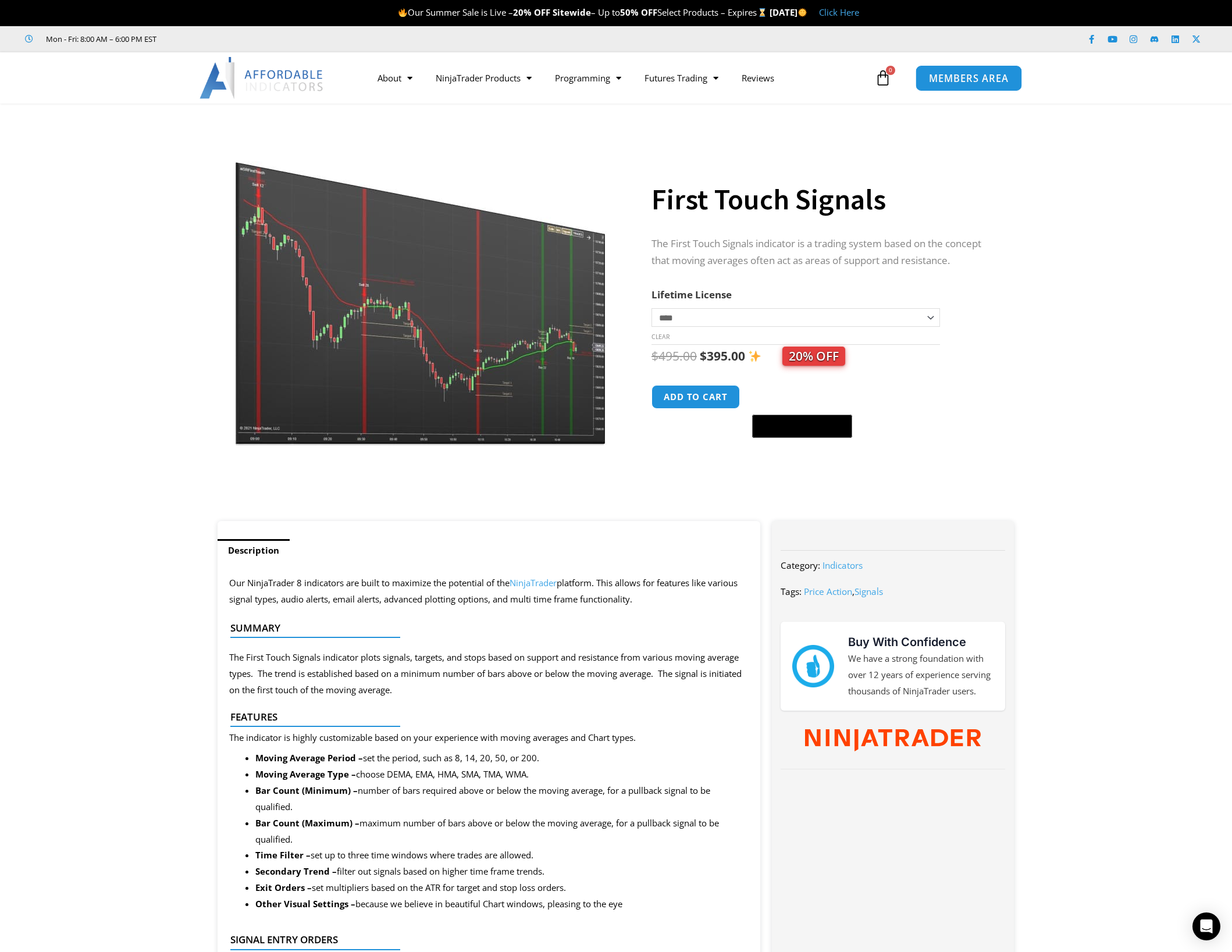
click at [970, 78] on span "MEMBERS AREA" at bounding box center [968, 78] width 80 height 10
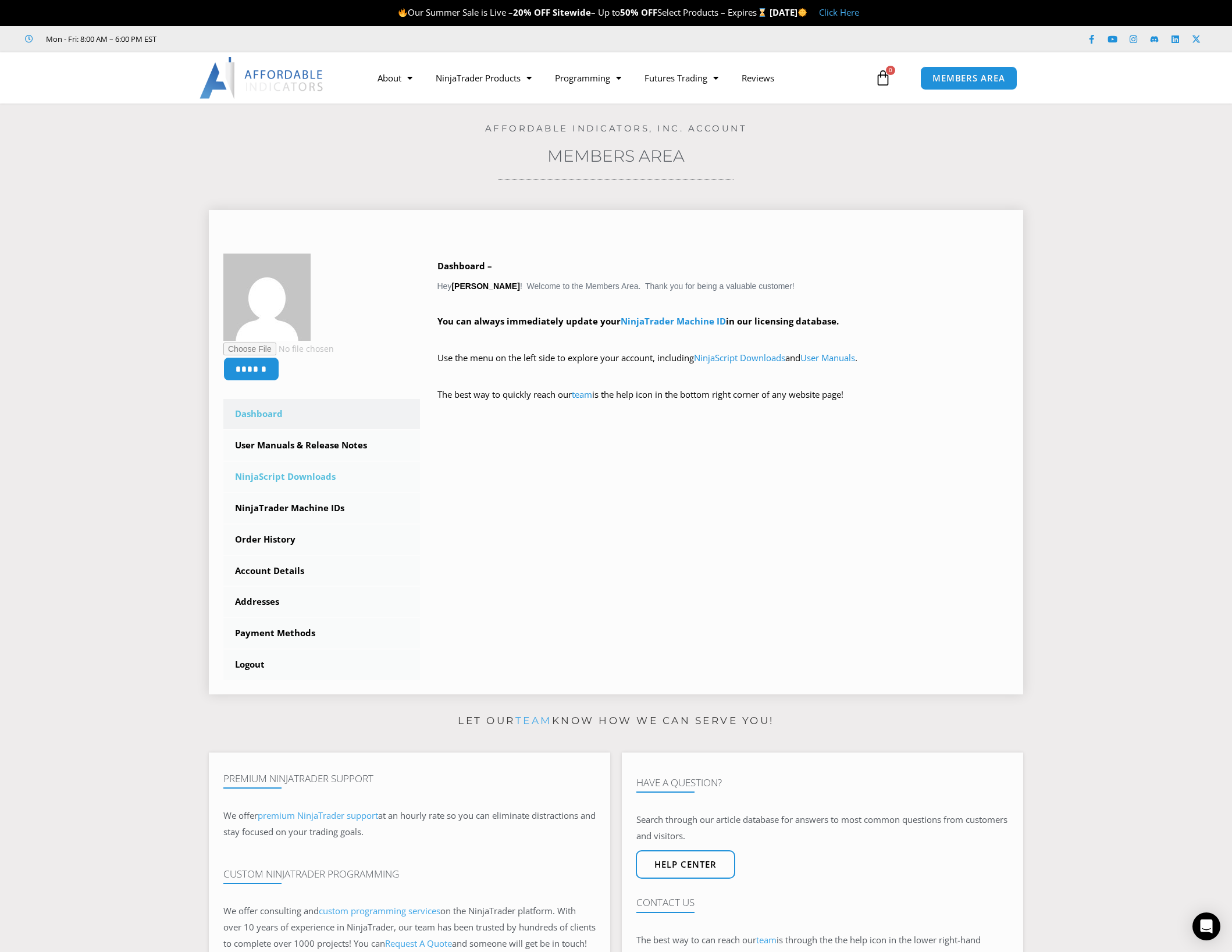
click at [272, 474] on link "NinjaScript Downloads" at bounding box center [322, 477] width 197 height 30
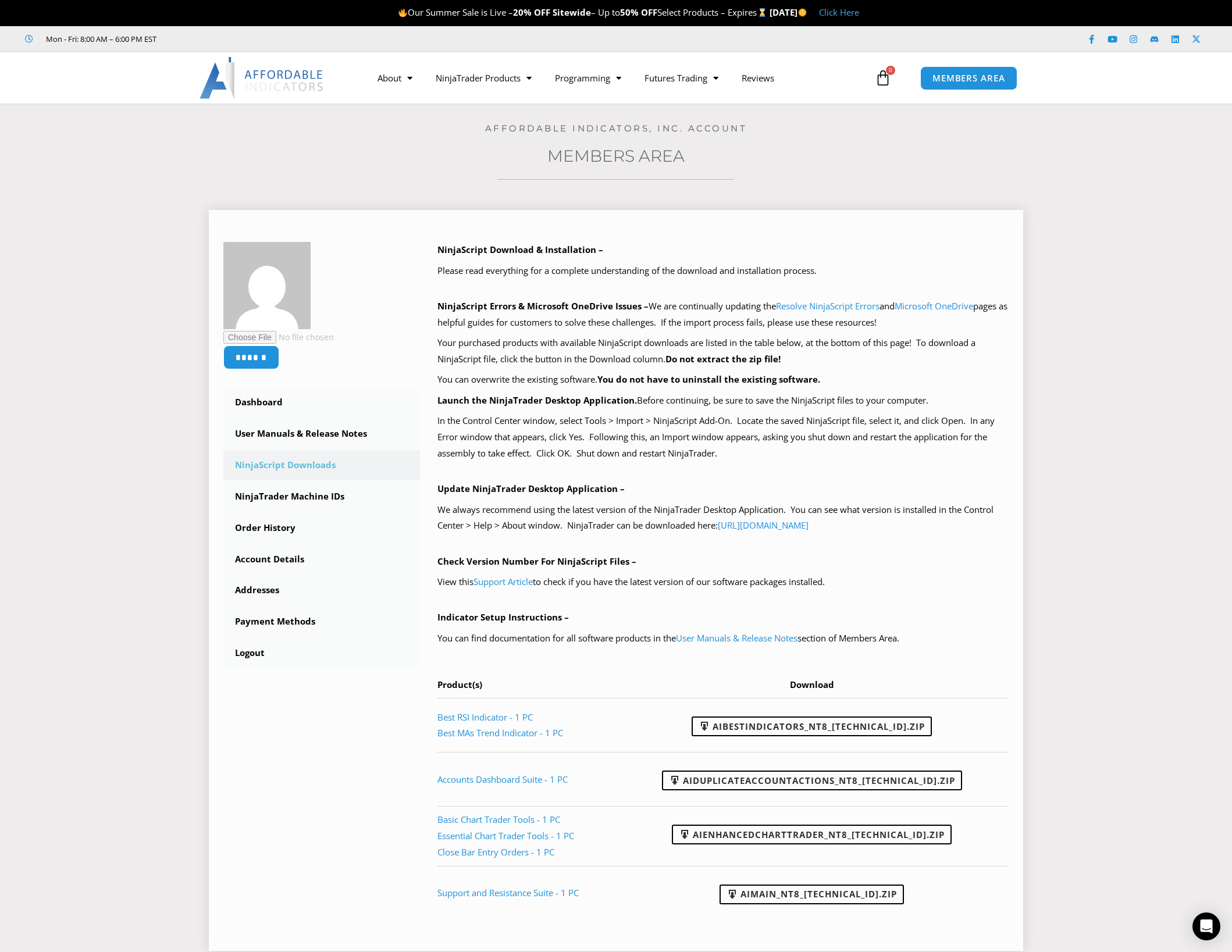
scroll to position [58, 0]
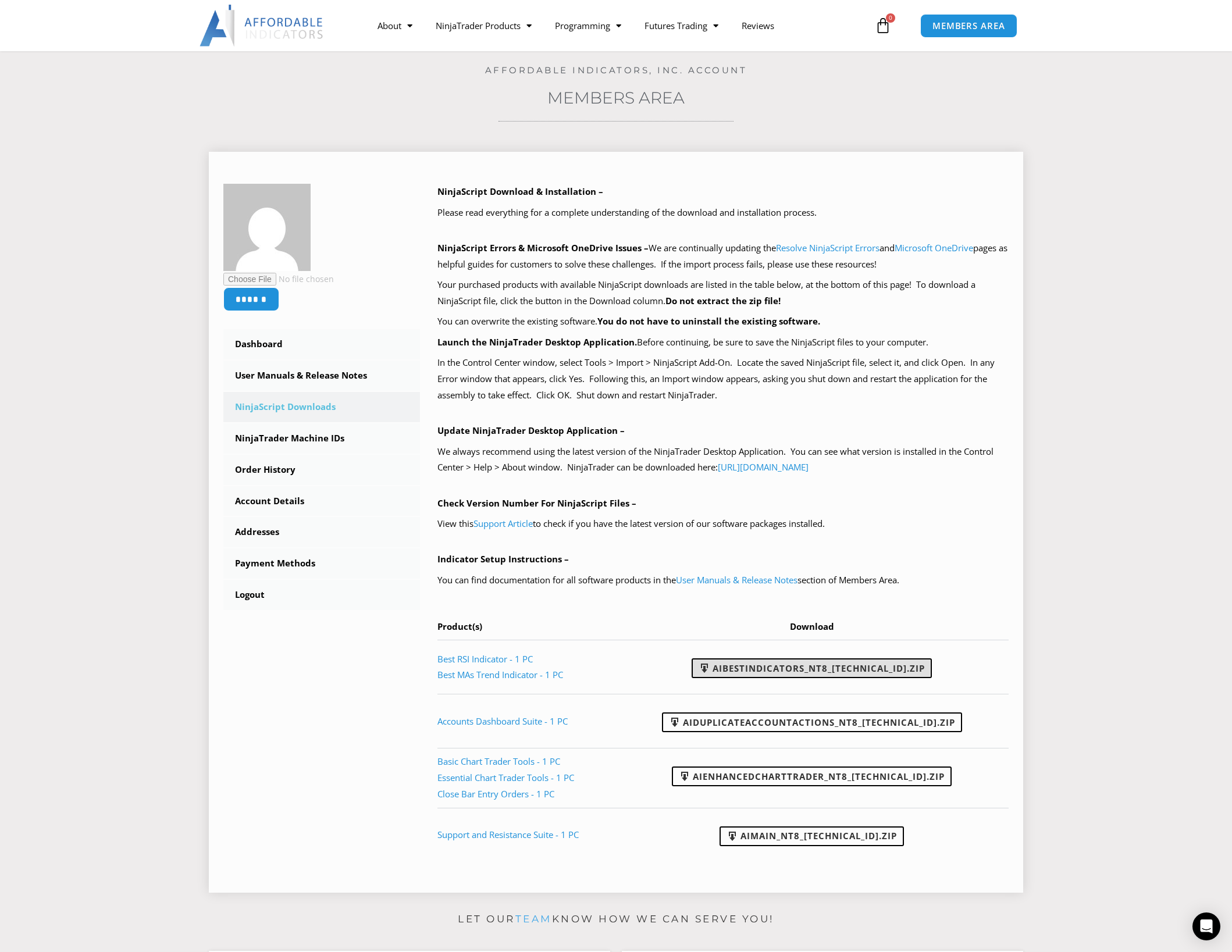
click at [802, 670] on link "AIBestIndicators_NT8_25.8.12.1.zip" at bounding box center [812, 668] width 240 height 20
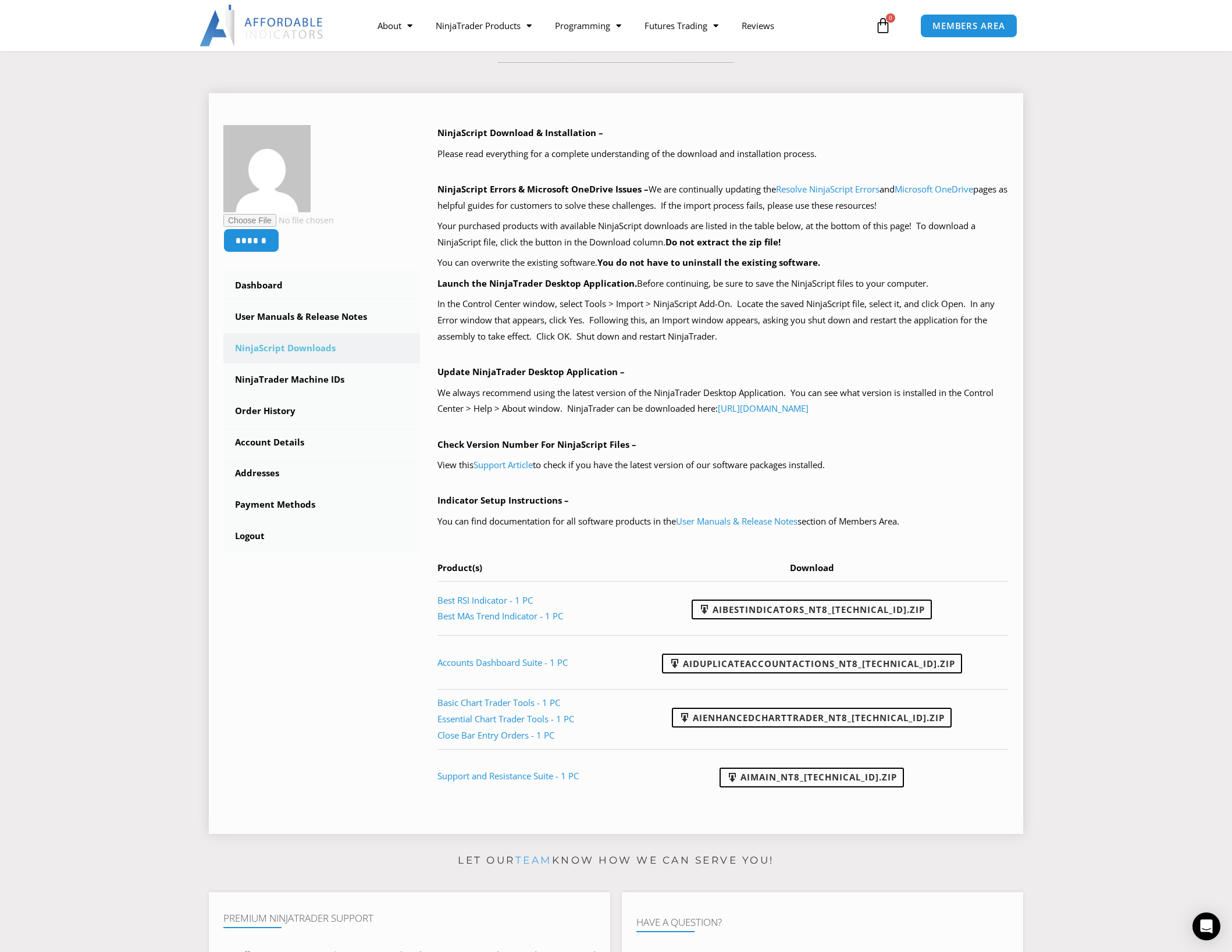
scroll to position [175, 0]
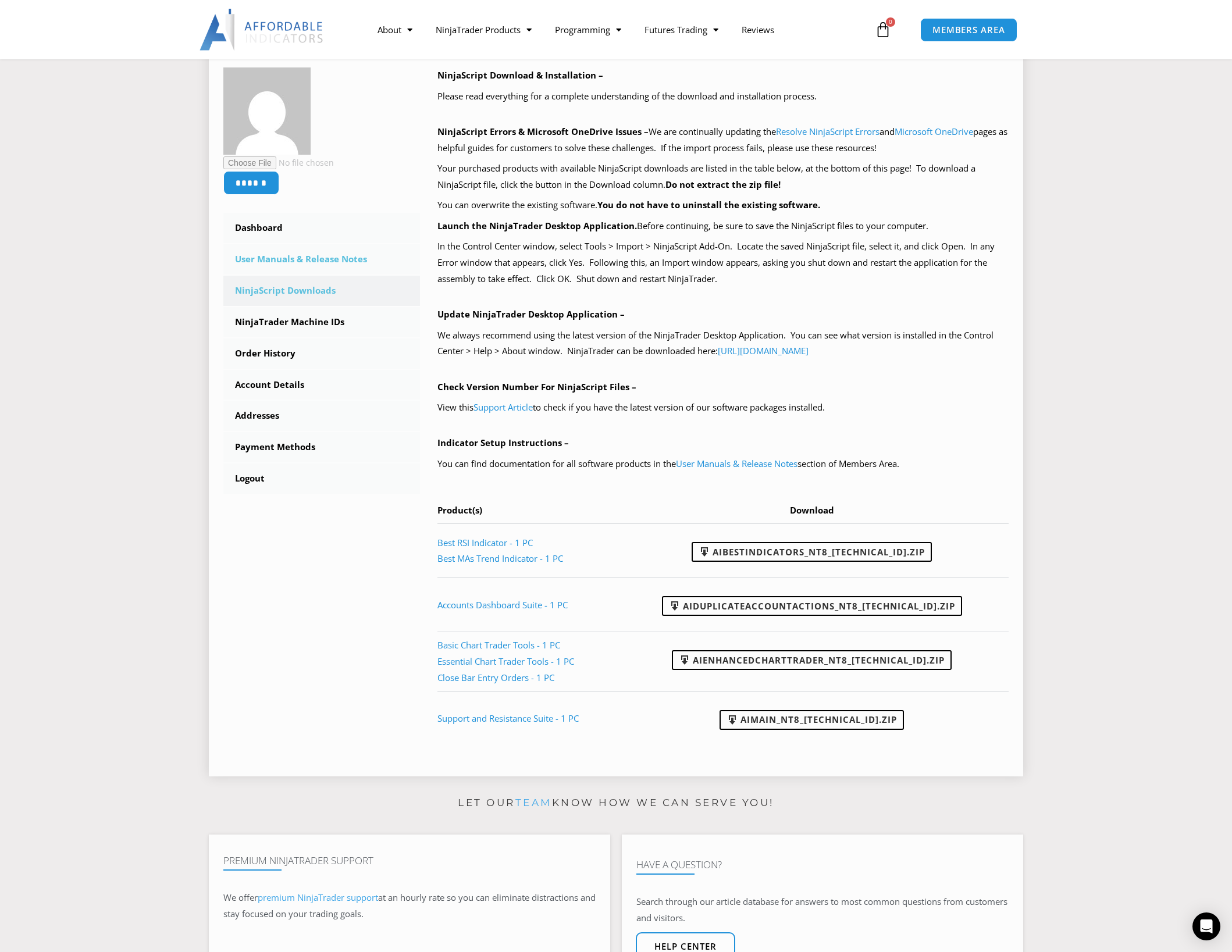
click at [280, 256] on link "User Manuals & Release Notes" at bounding box center [322, 259] width 197 height 30
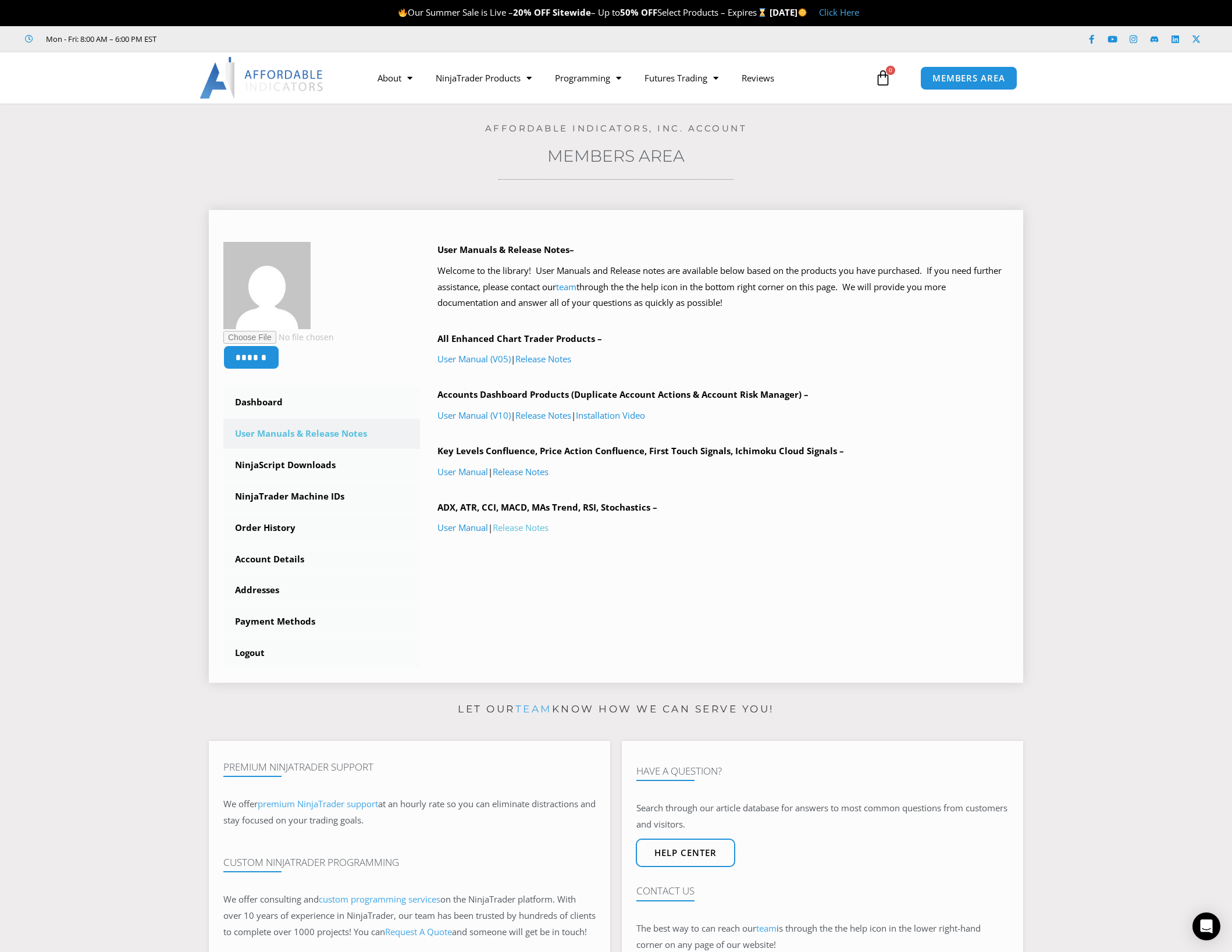
click at [540, 527] on link "Release Notes" at bounding box center [521, 527] width 56 height 12
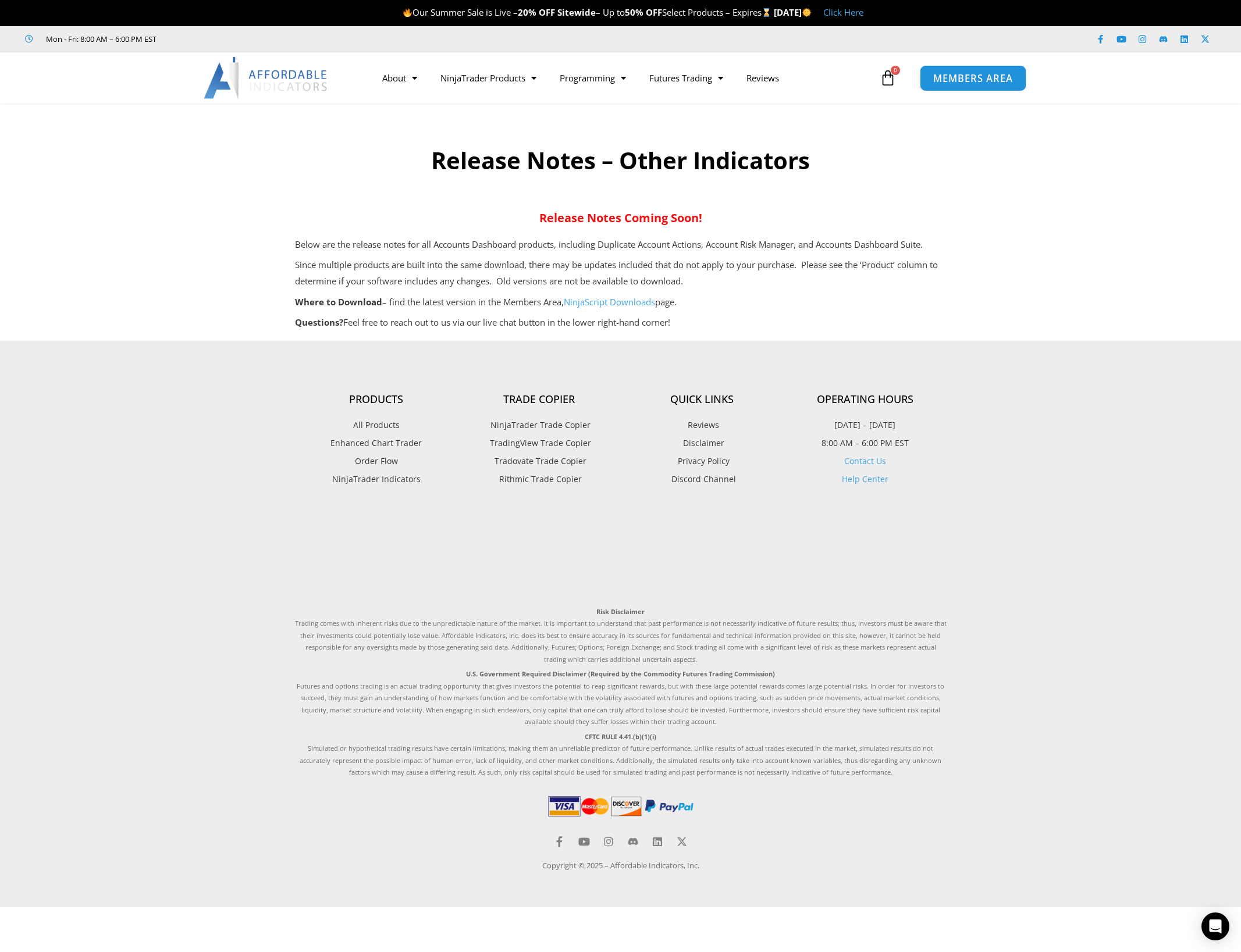
click at [951, 75] on span "MEMBERS AREA" at bounding box center [973, 78] width 80 height 10
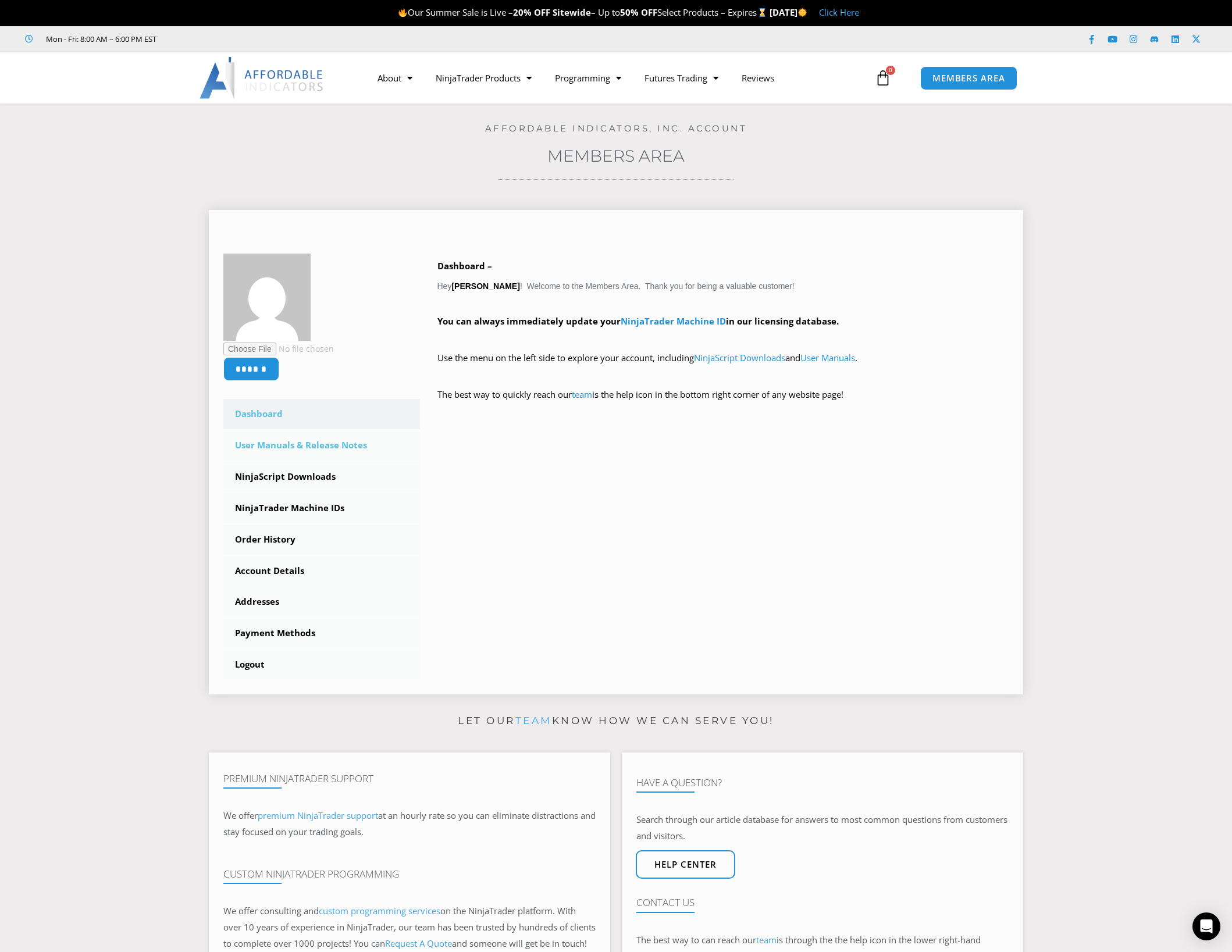
click at [317, 444] on link "User Manuals & Release Notes" at bounding box center [322, 445] width 197 height 30
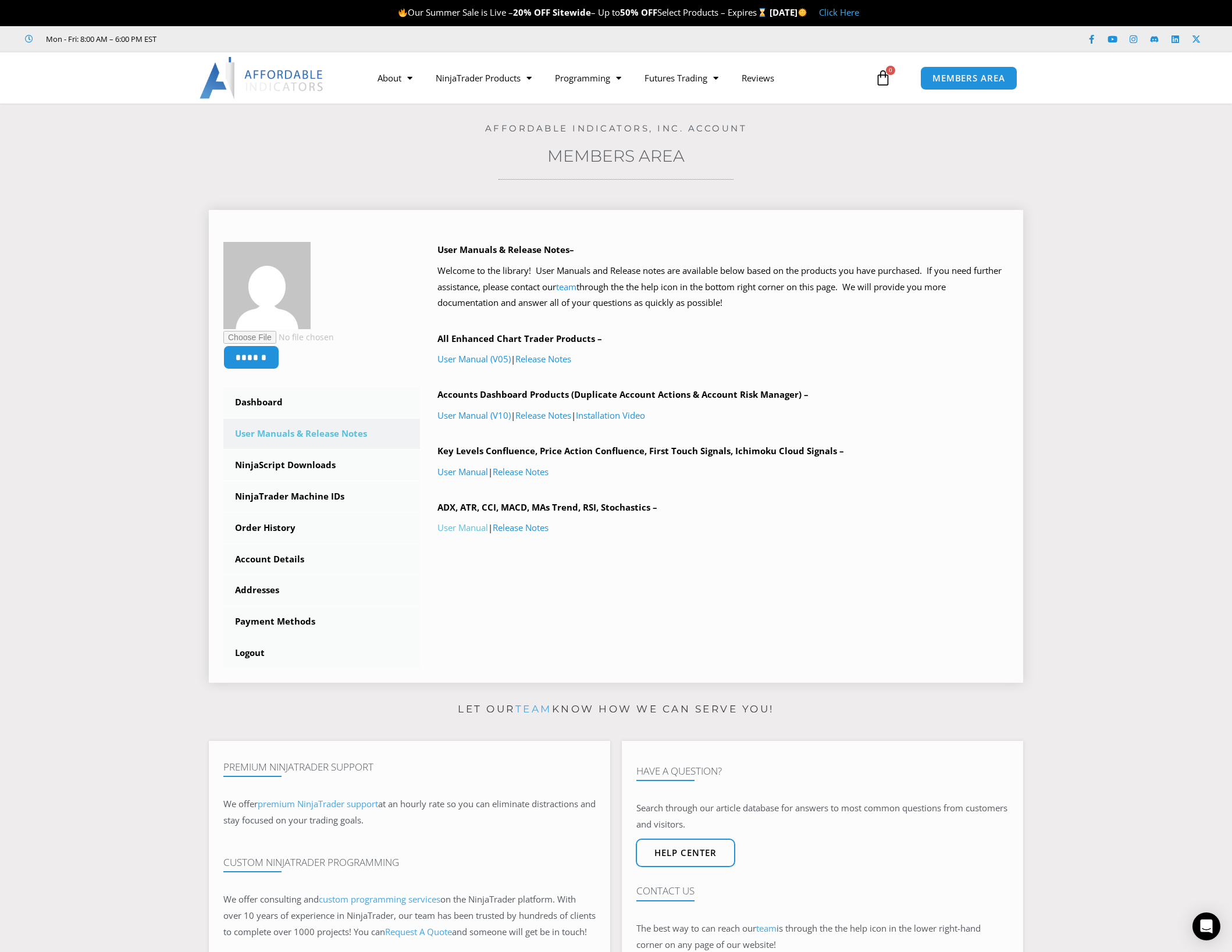
click at [463, 527] on link "User Manual" at bounding box center [462, 527] width 50 height 12
